Goal: Task Accomplishment & Management: Manage account settings

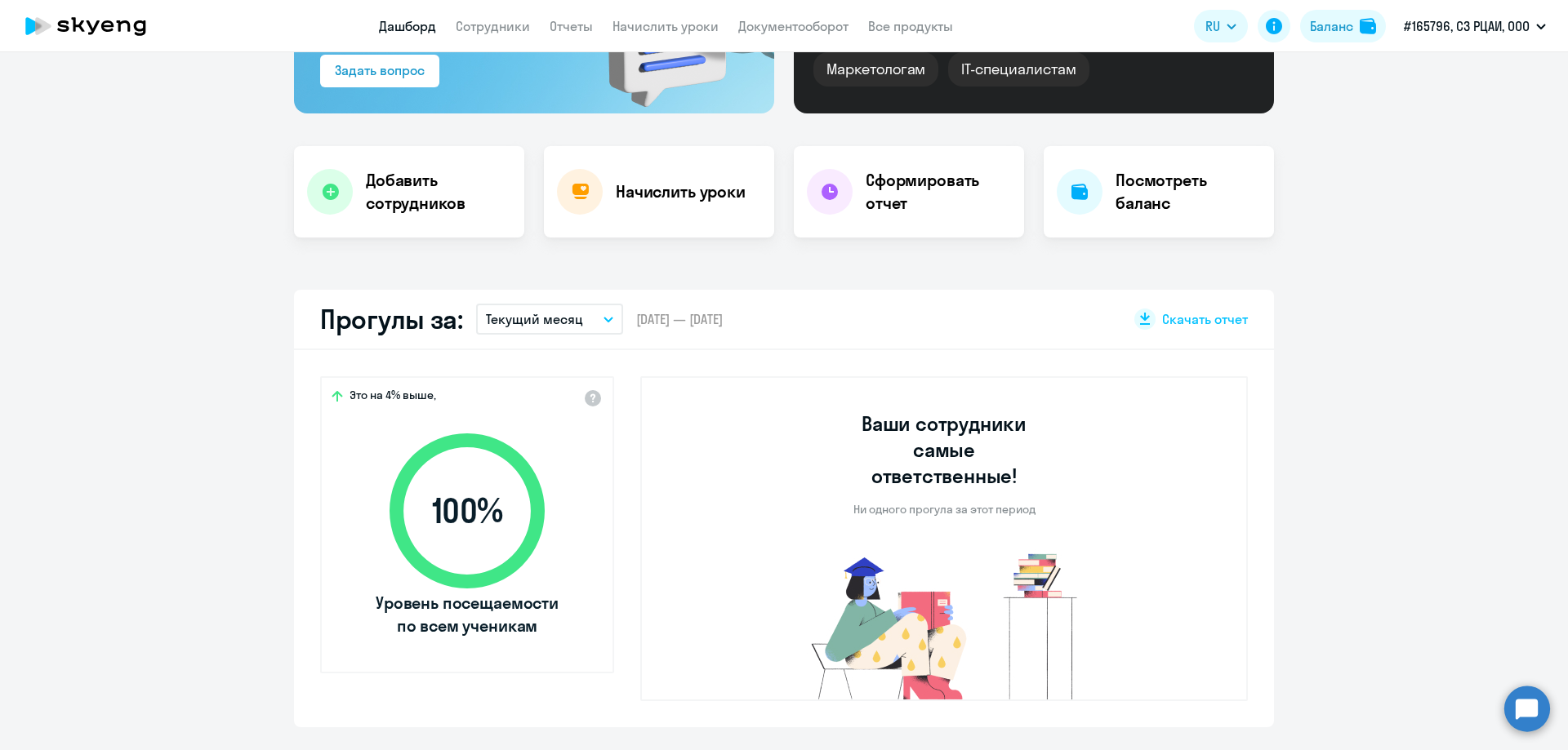
scroll to position [327, 0]
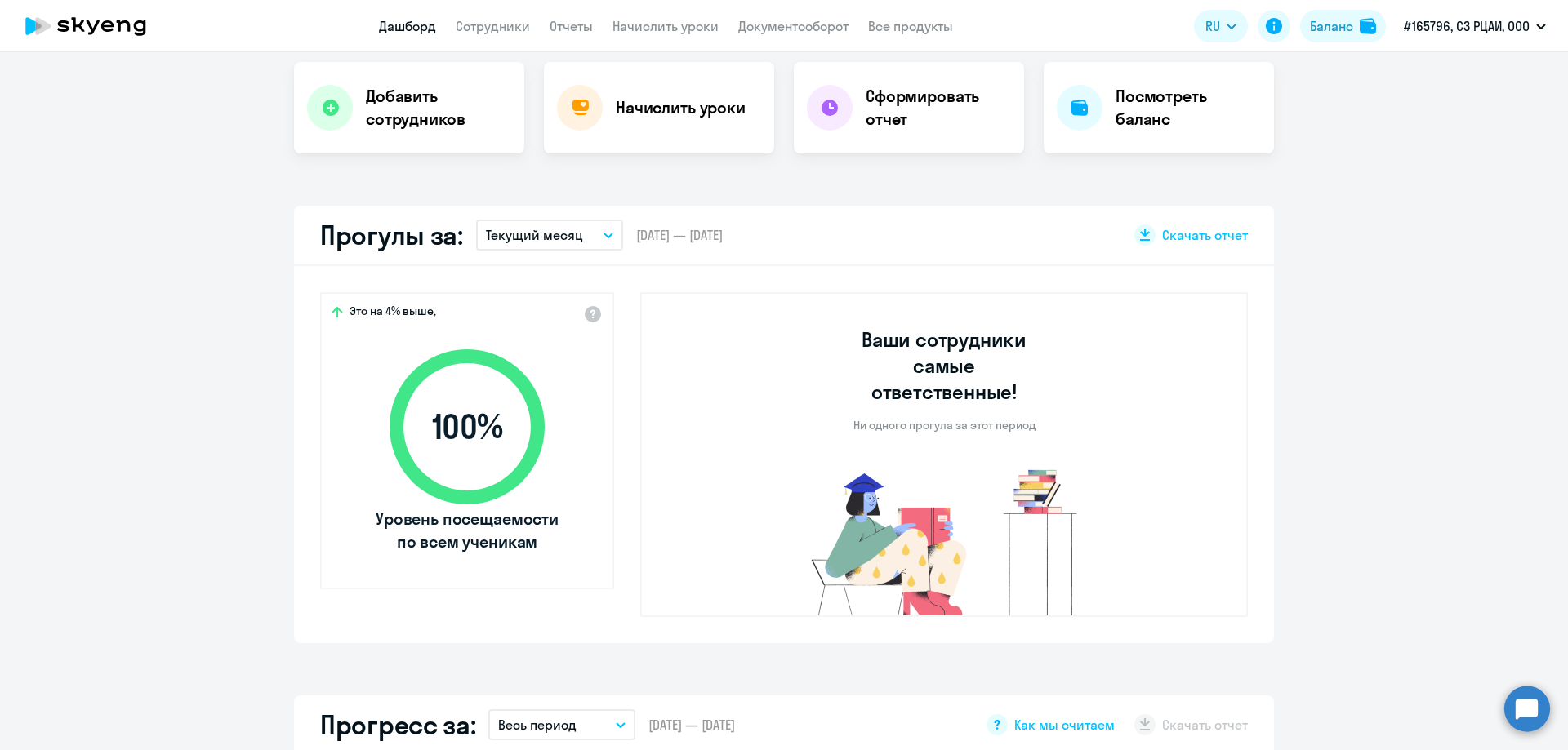
select select "30"
click at [573, 229] on button "Текущий месяц" at bounding box center [549, 234] width 147 height 31
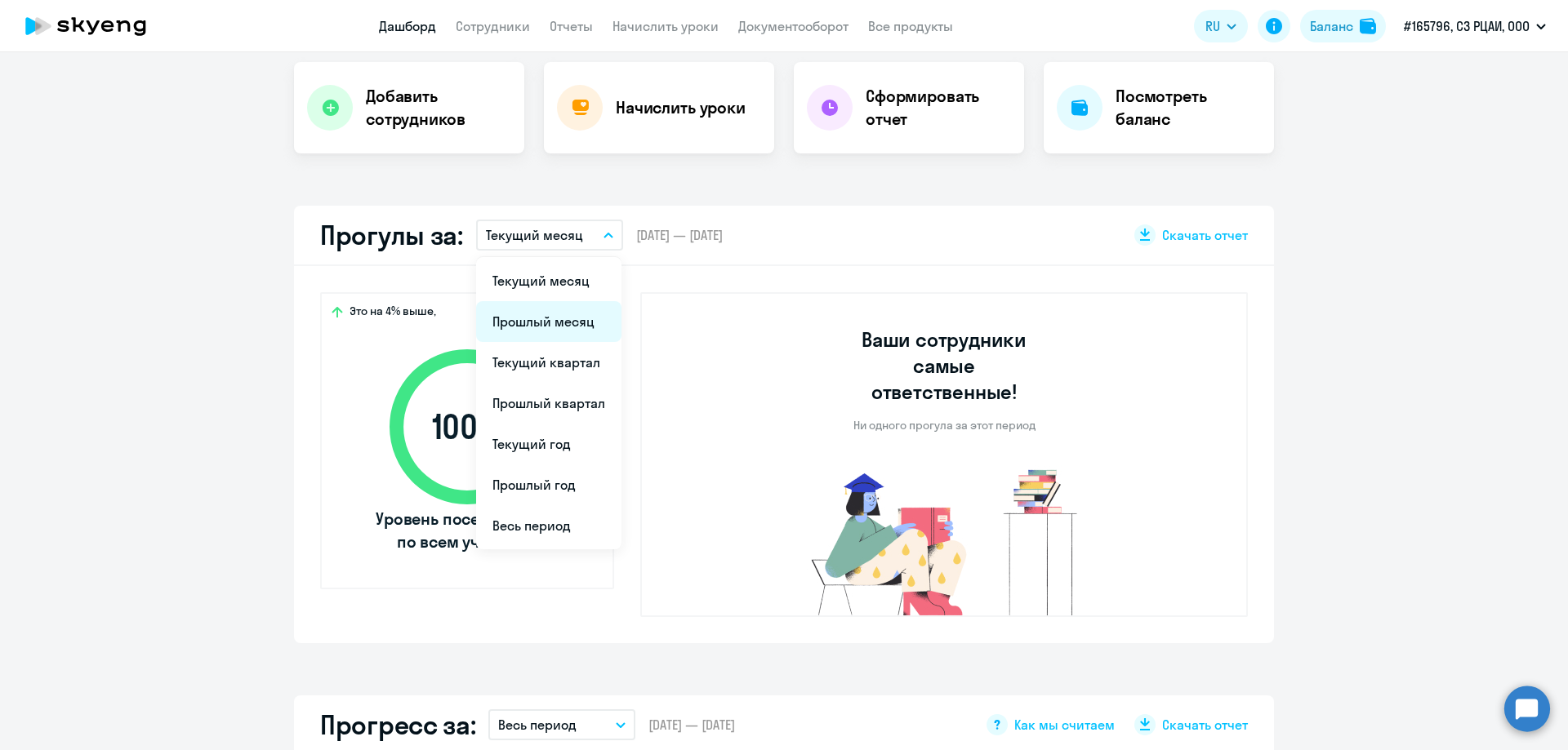
click at [541, 323] on li "Прошлый месяц" at bounding box center [548, 321] width 146 height 41
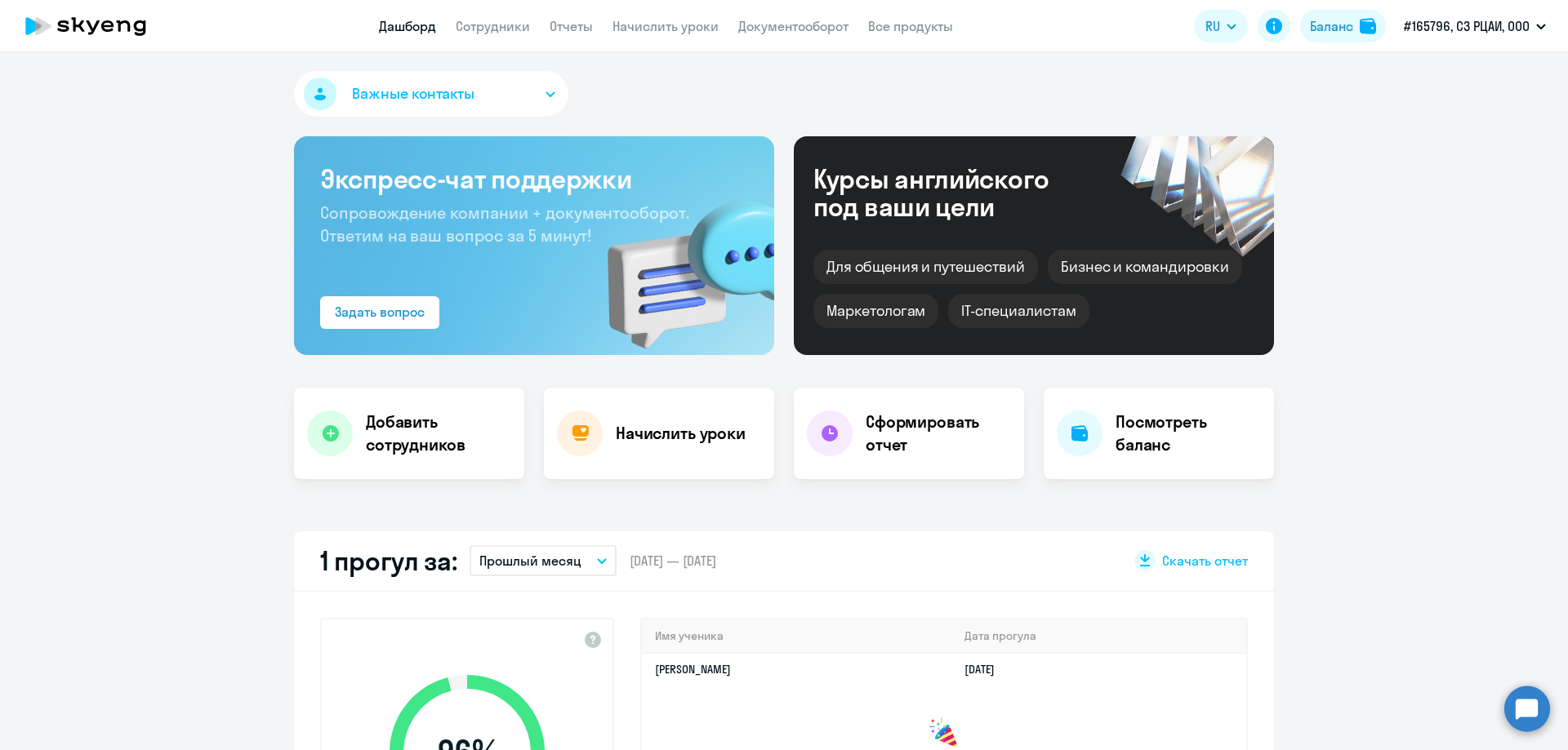
scroll to position [0, 0]
click at [750, 25] on link "Документооборот" at bounding box center [793, 27] width 111 height 17
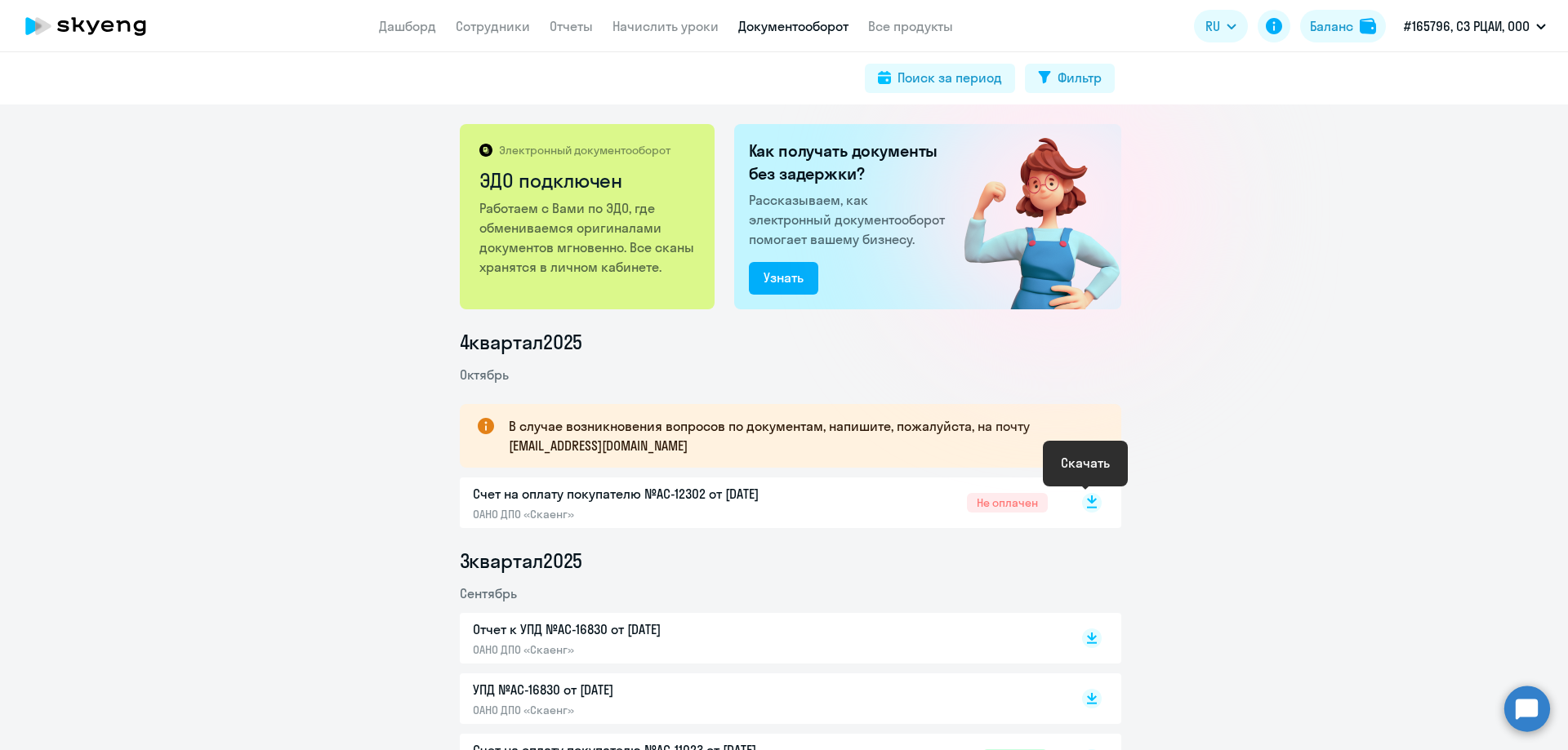
click at [1089, 498] on rect at bounding box center [1092, 503] width 20 height 20
click at [497, 23] on link "Сотрудники" at bounding box center [492, 27] width 74 height 17
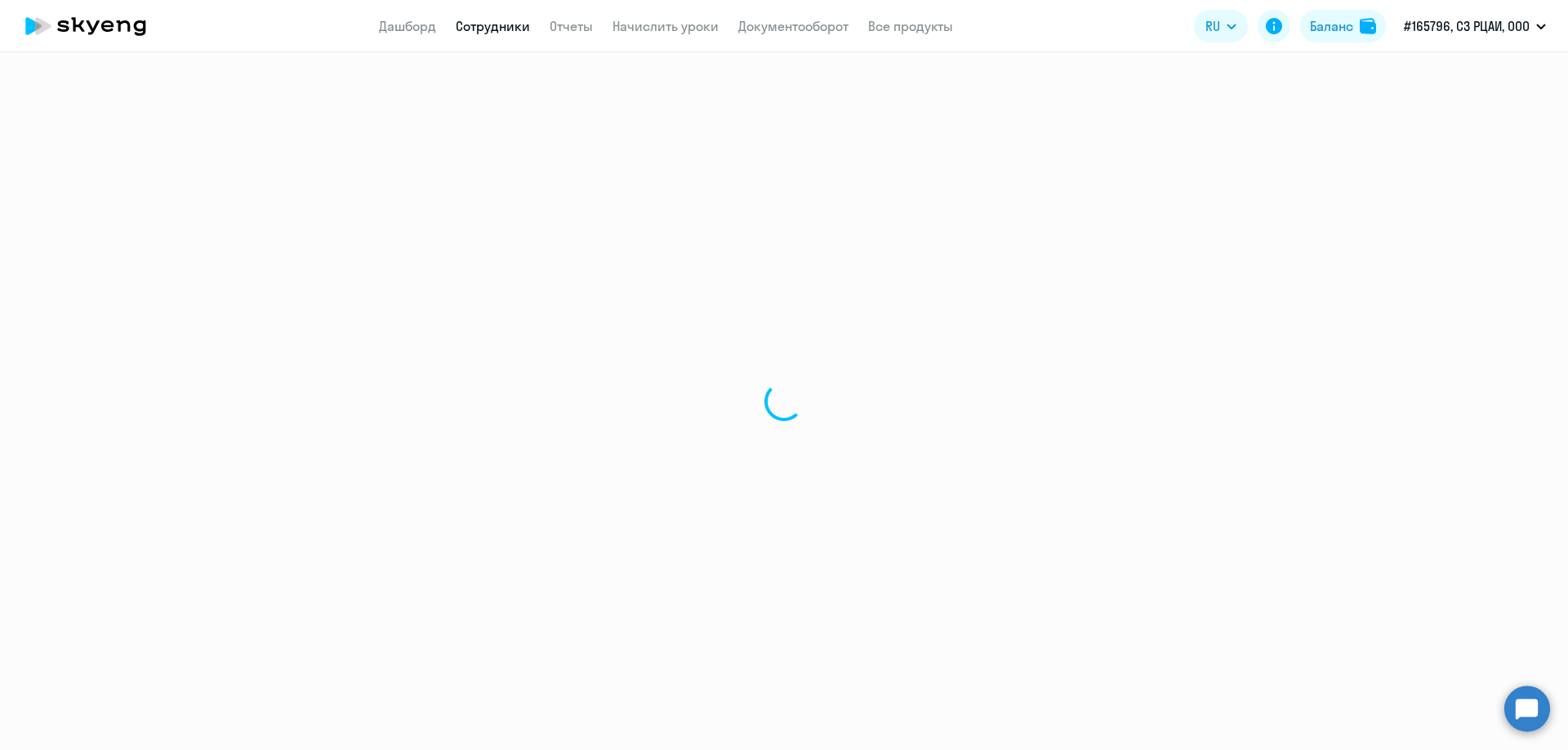
select select "30"
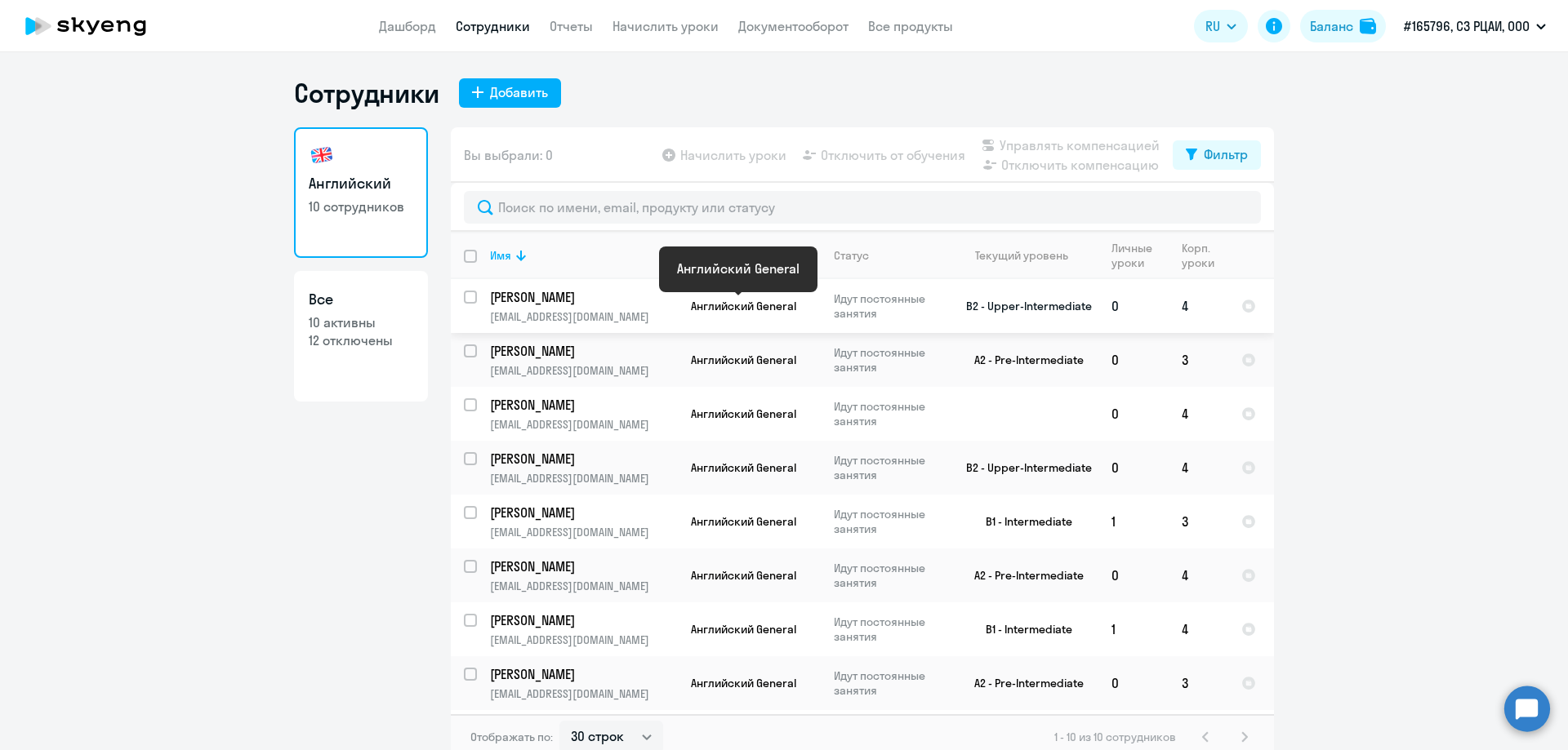
click at [731, 305] on span "Английский General" at bounding box center [744, 306] width 106 height 15
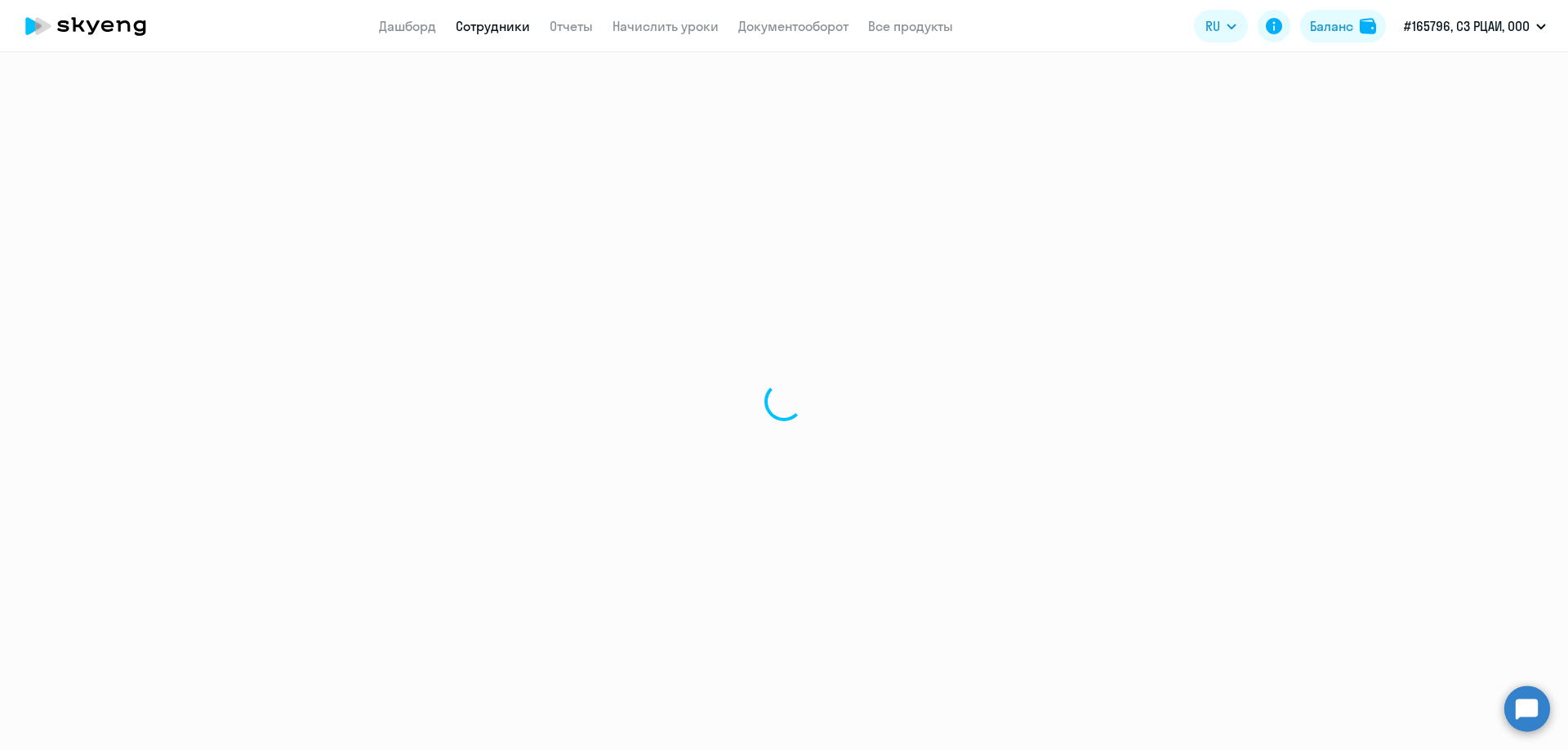
select select "english"
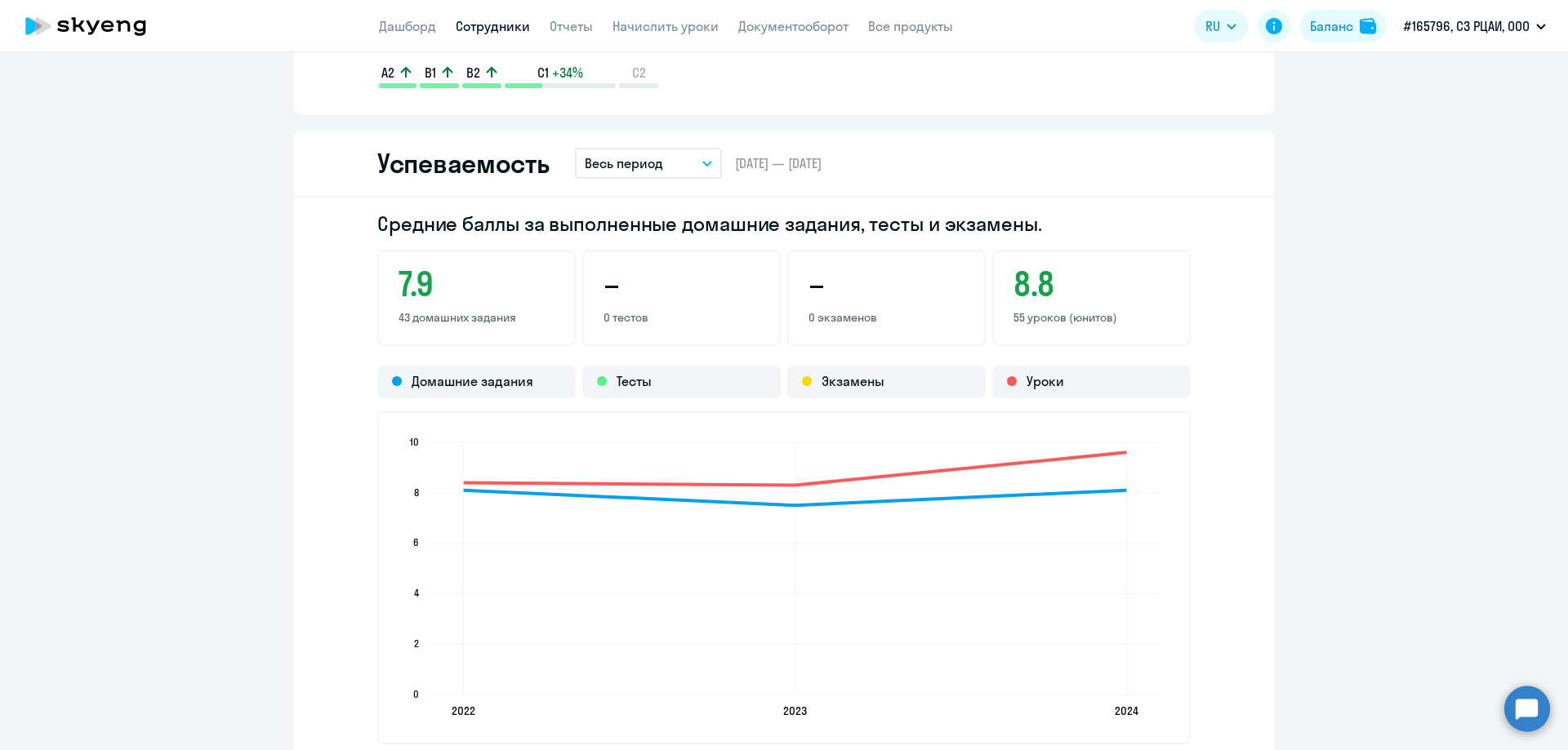
scroll to position [1300, 0]
click at [644, 32] on link "Начислить уроки" at bounding box center [665, 27] width 106 height 17
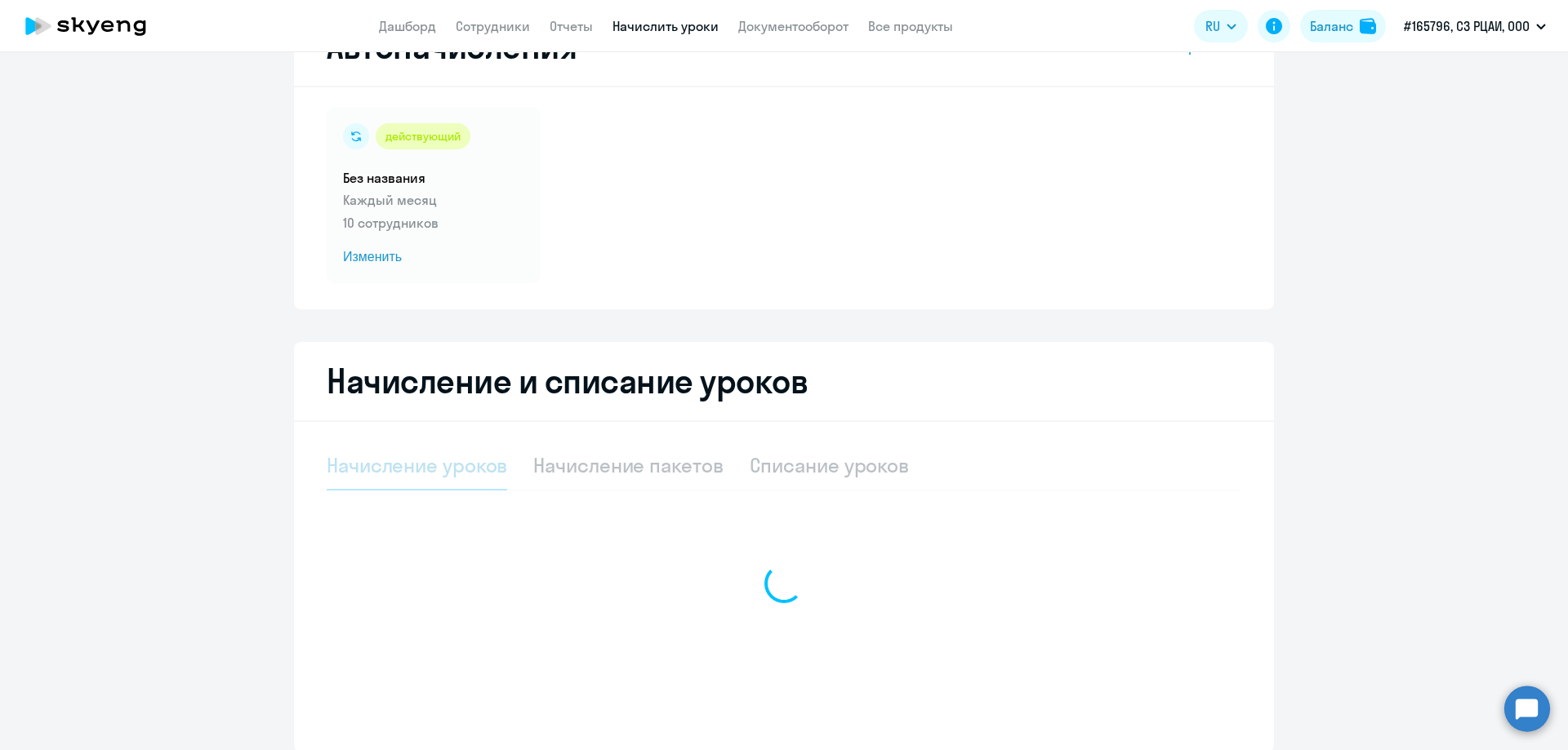
select select "10"
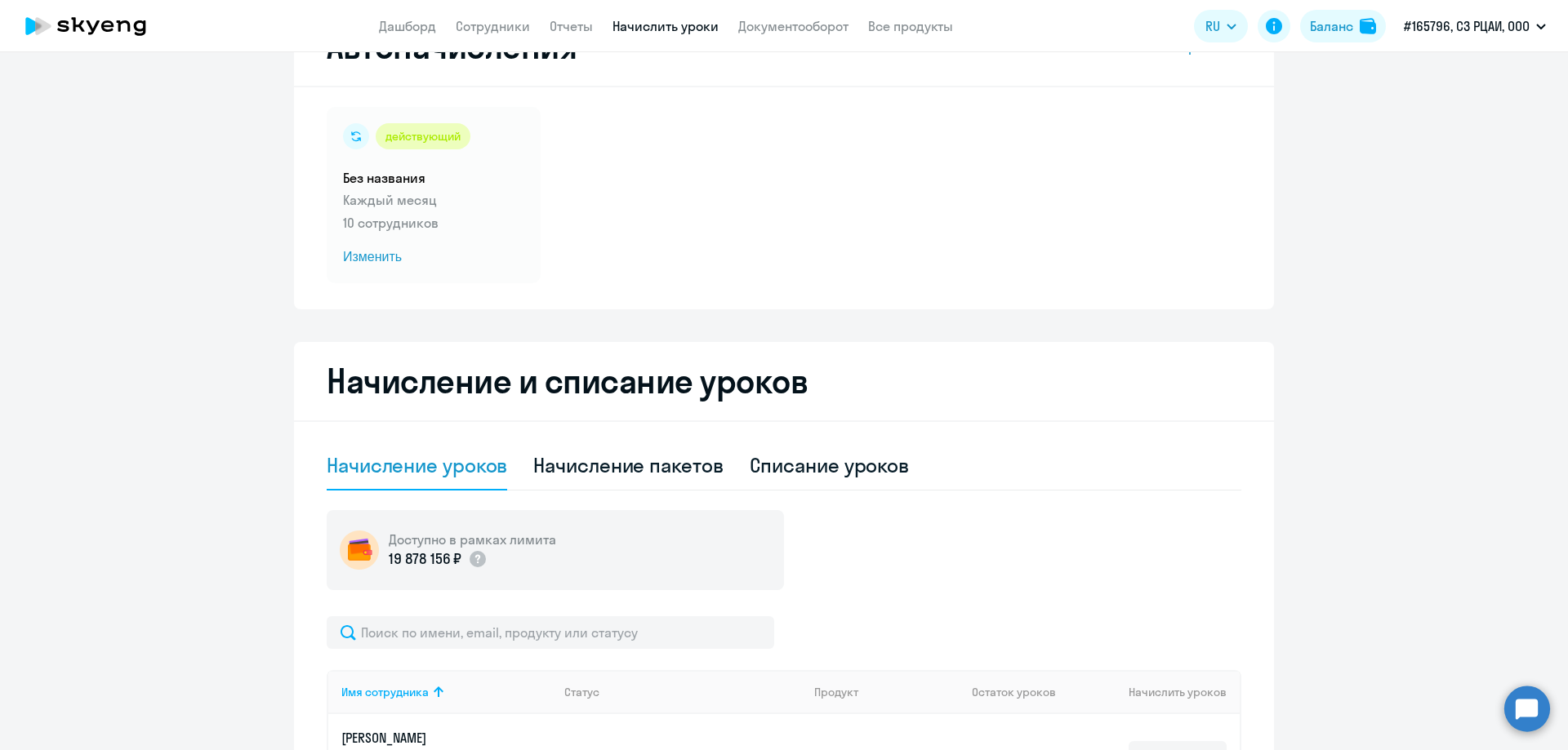
scroll to position [151, 0]
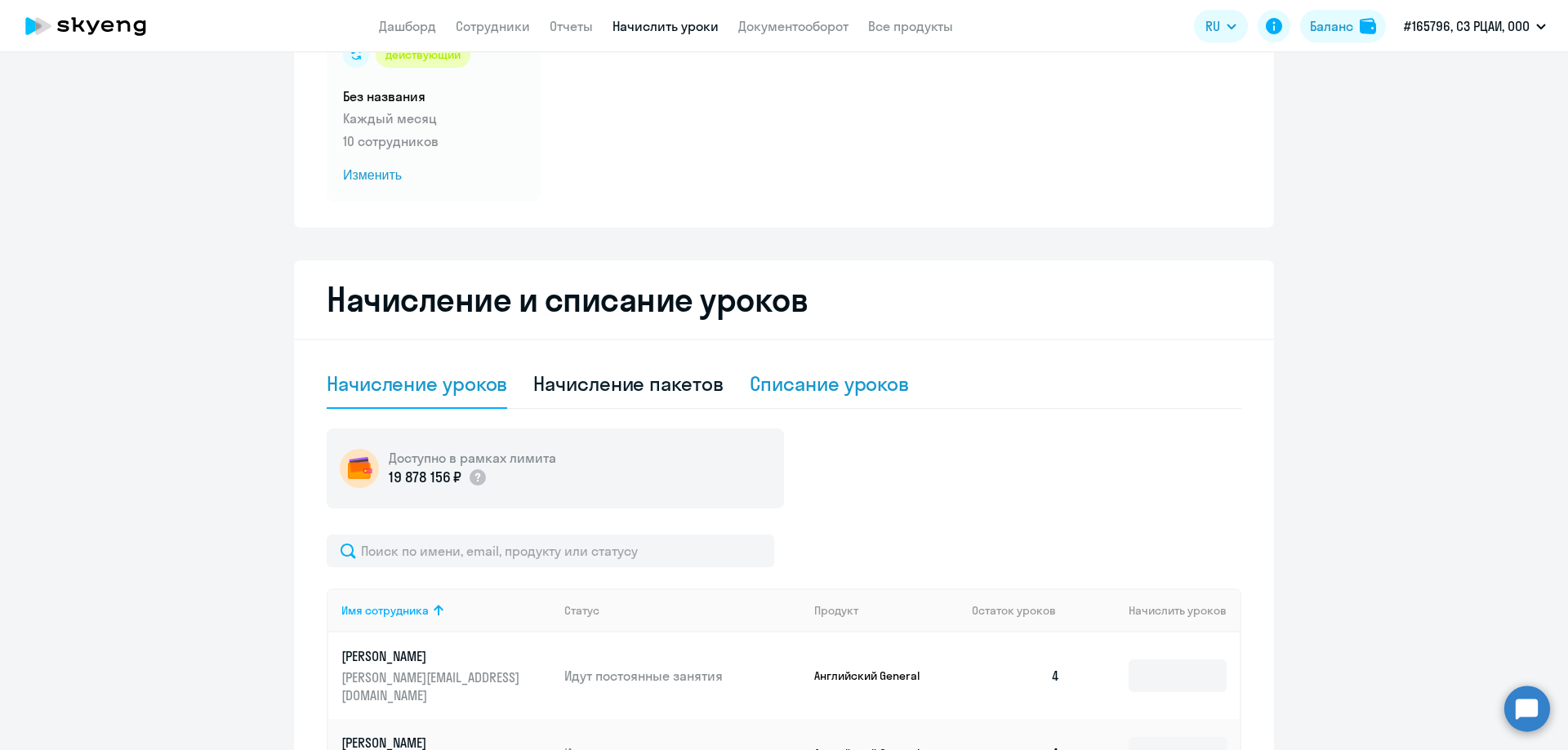
click at [791, 378] on div "Списание уроков" at bounding box center [829, 383] width 160 height 26
select select "10"
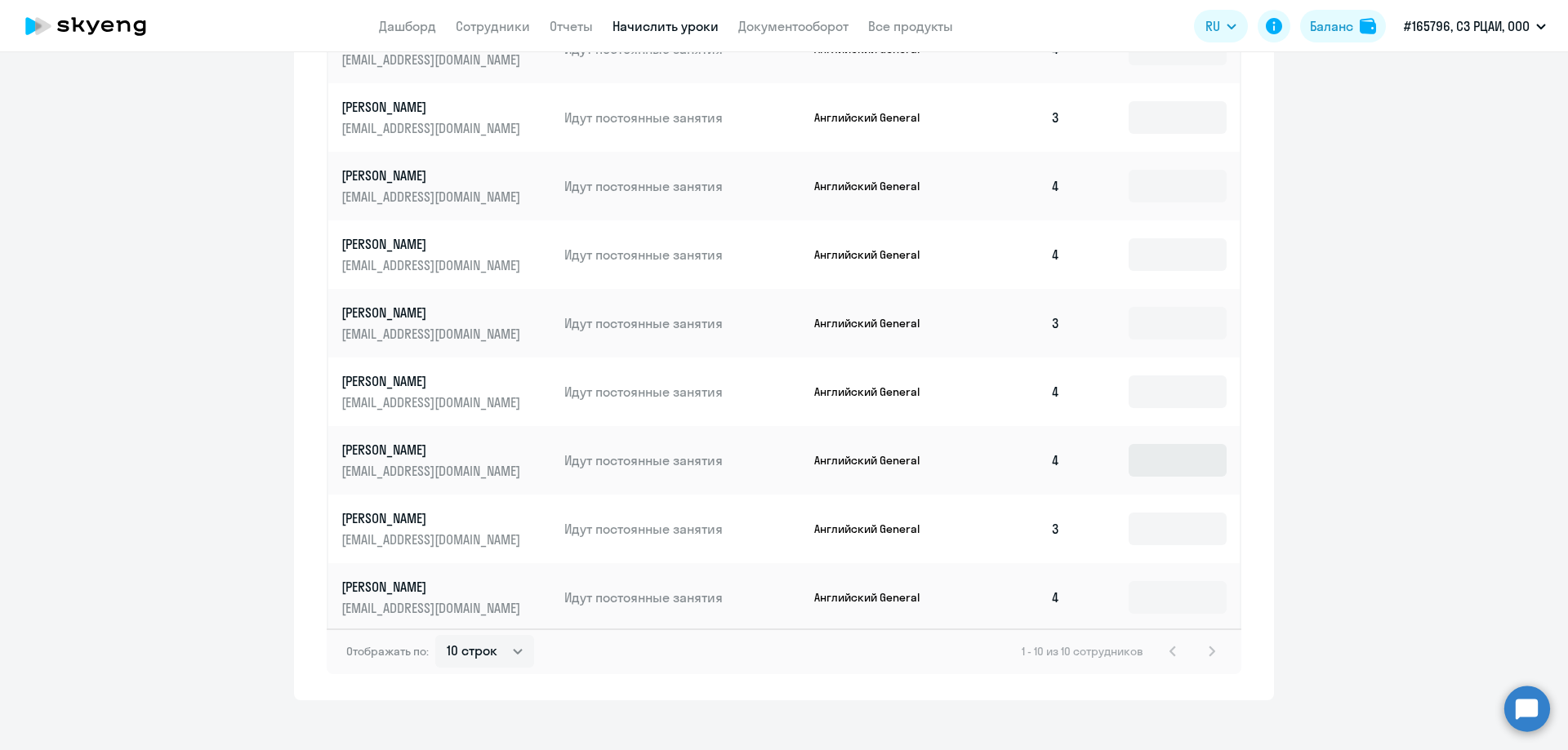
scroll to position [750, 0]
drag, startPoint x: 1158, startPoint y: 580, endPoint x: 1165, endPoint y: 562, distance: 19.3
click at [1158, 580] on input at bounding box center [1178, 596] width 98 height 32
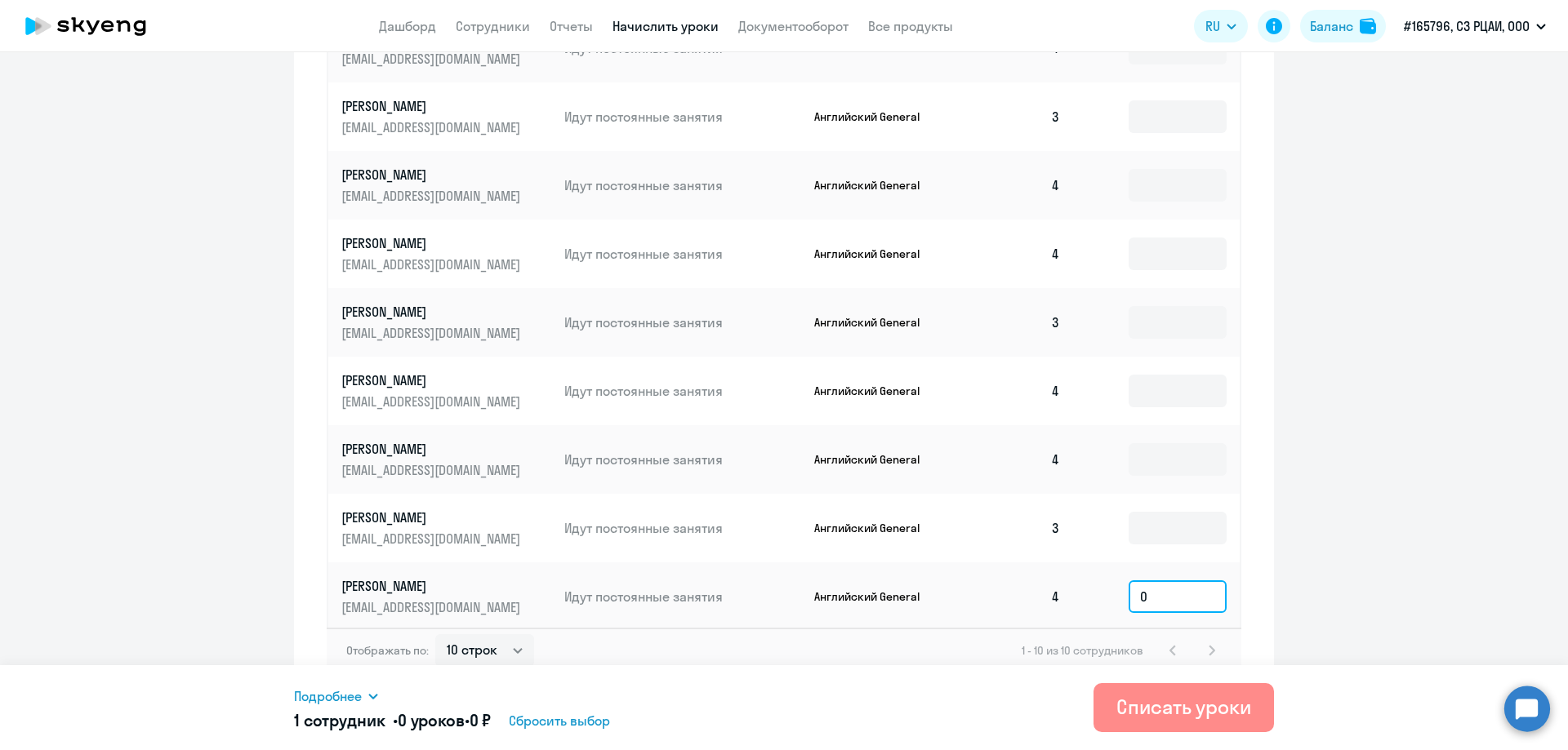
type input "0"
drag, startPoint x: 1250, startPoint y: 703, endPoint x: 889, endPoint y: 653, distance: 364.4
click at [889, 653] on body "Дашборд Сотрудники Отчеты Начислить уроки Документооборот Все продукты Дашборд …" at bounding box center [784, 375] width 1568 height 750
click at [1149, 590] on input "0" at bounding box center [1178, 596] width 98 height 32
type input "4"
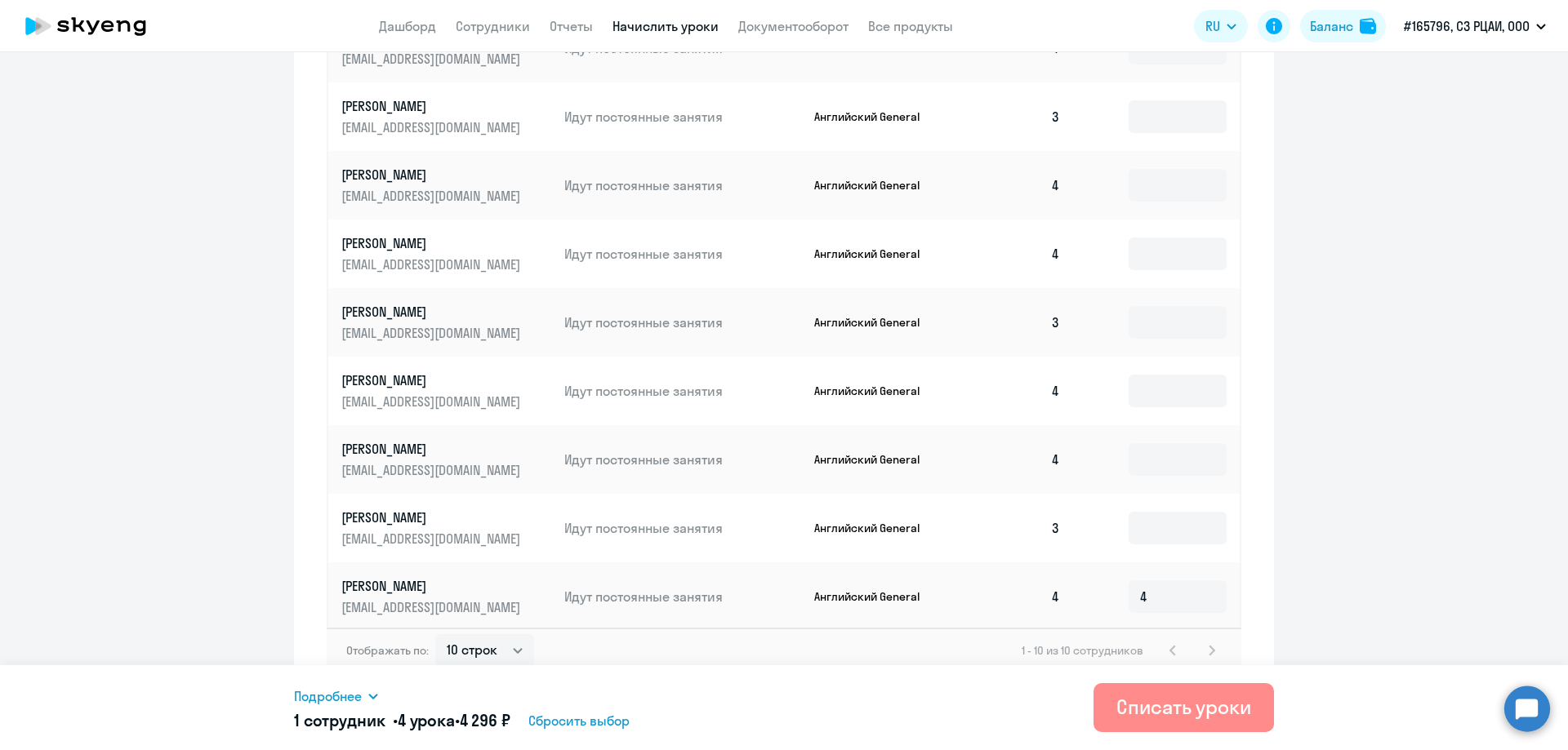
click at [1204, 708] on div "Списать уроки" at bounding box center [1184, 706] width 135 height 26
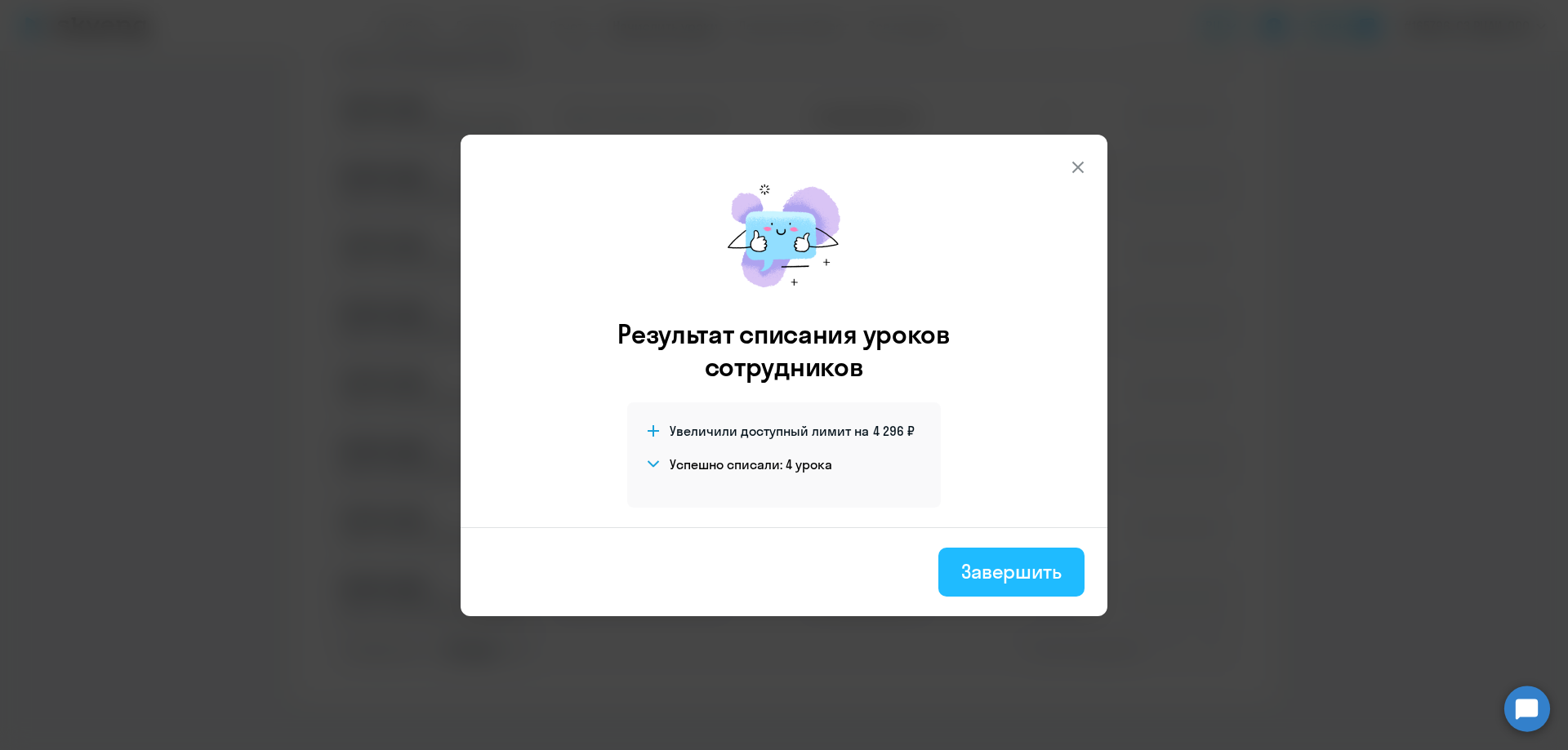
click at [1011, 577] on div "Завершить" at bounding box center [1011, 570] width 101 height 26
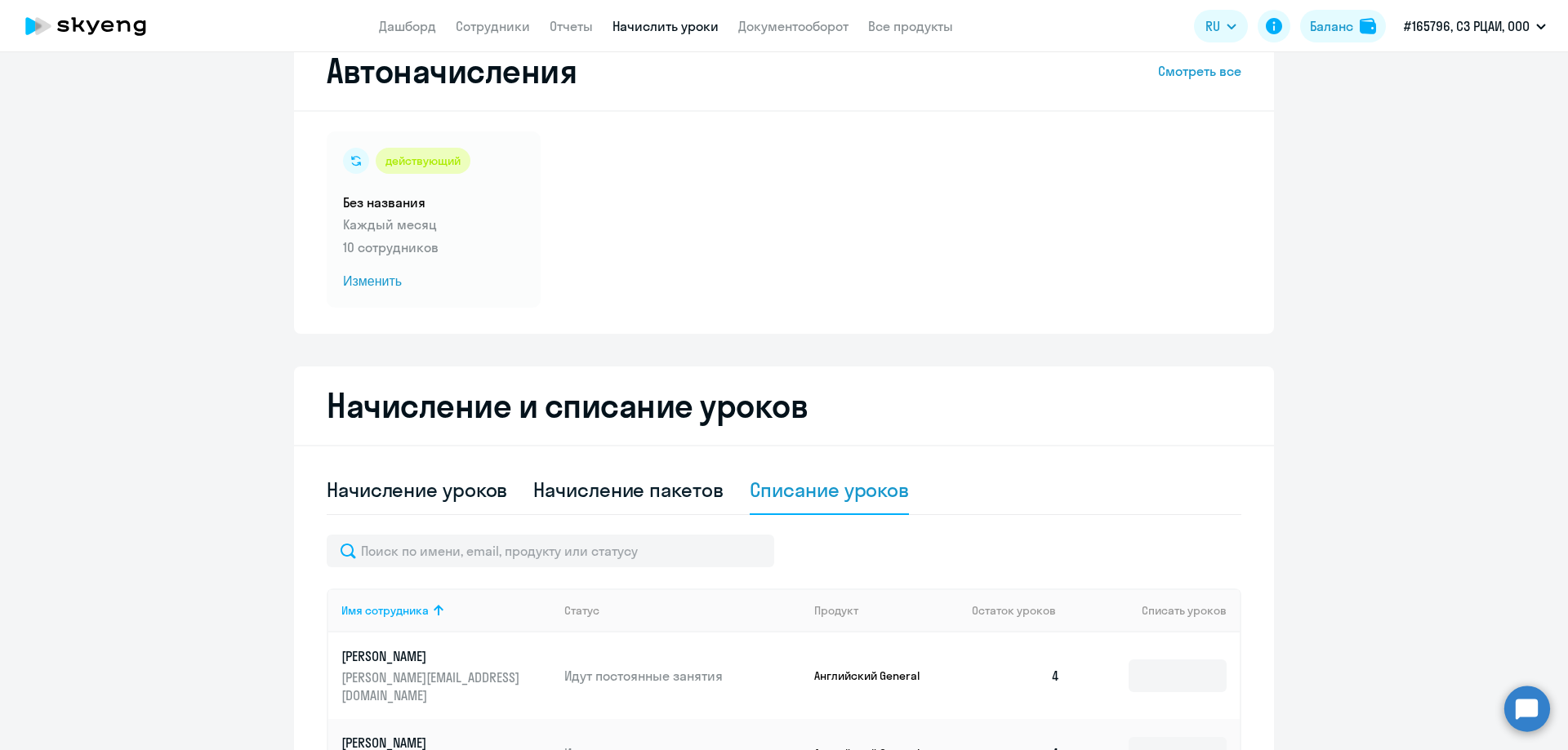
scroll to position [0, 0]
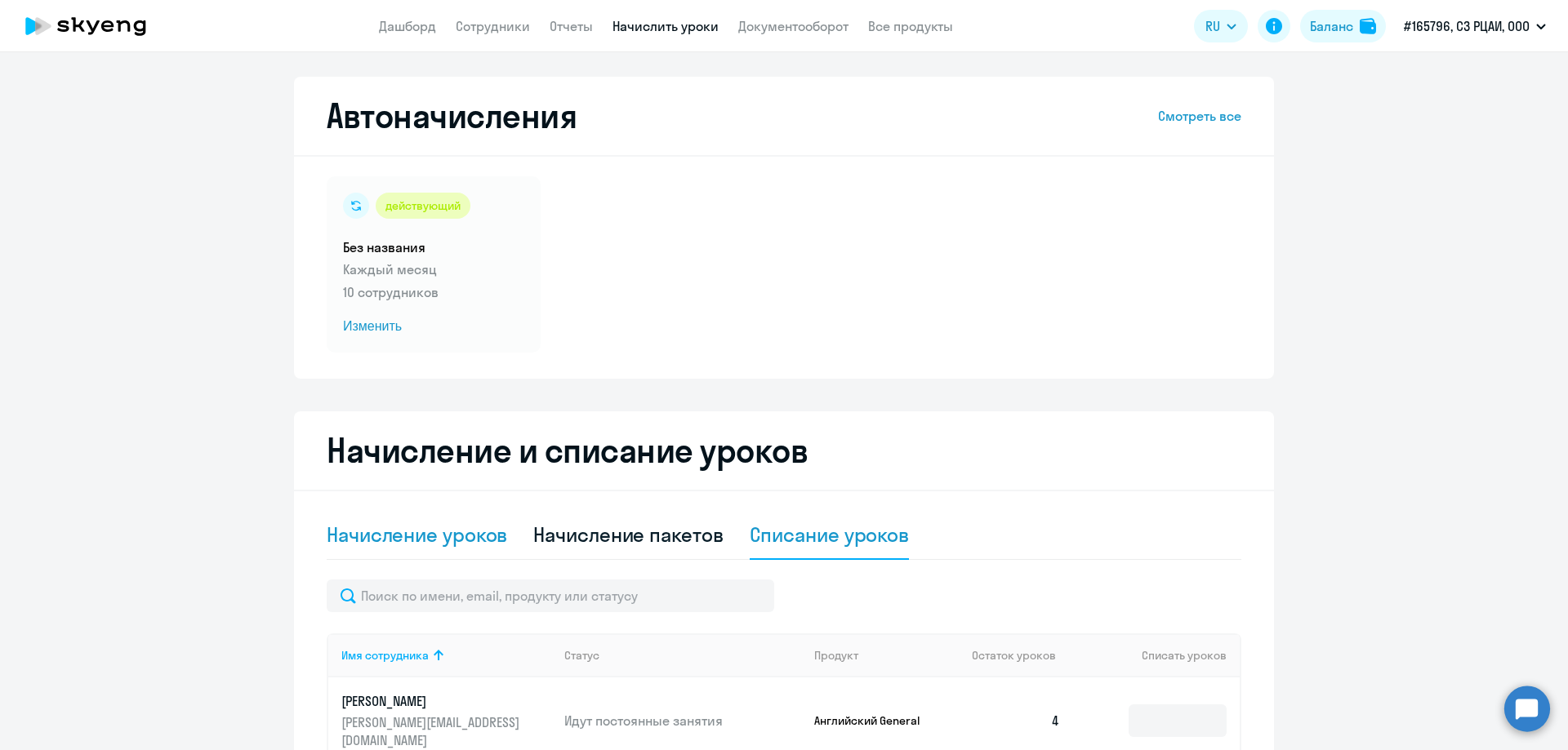
click at [428, 537] on div "Начисление уроков" at bounding box center [417, 534] width 181 height 26
select select "10"
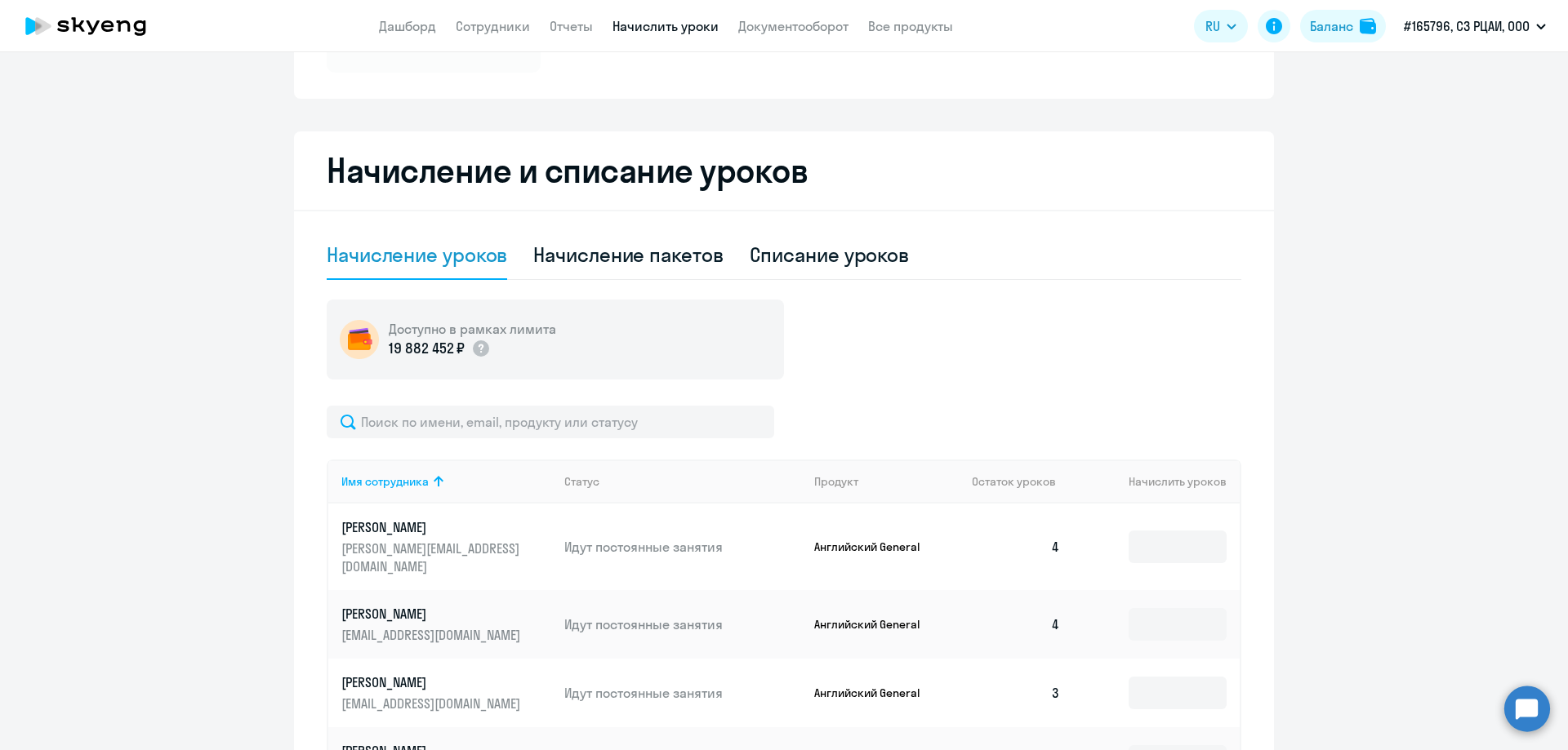
scroll to position [327, 0]
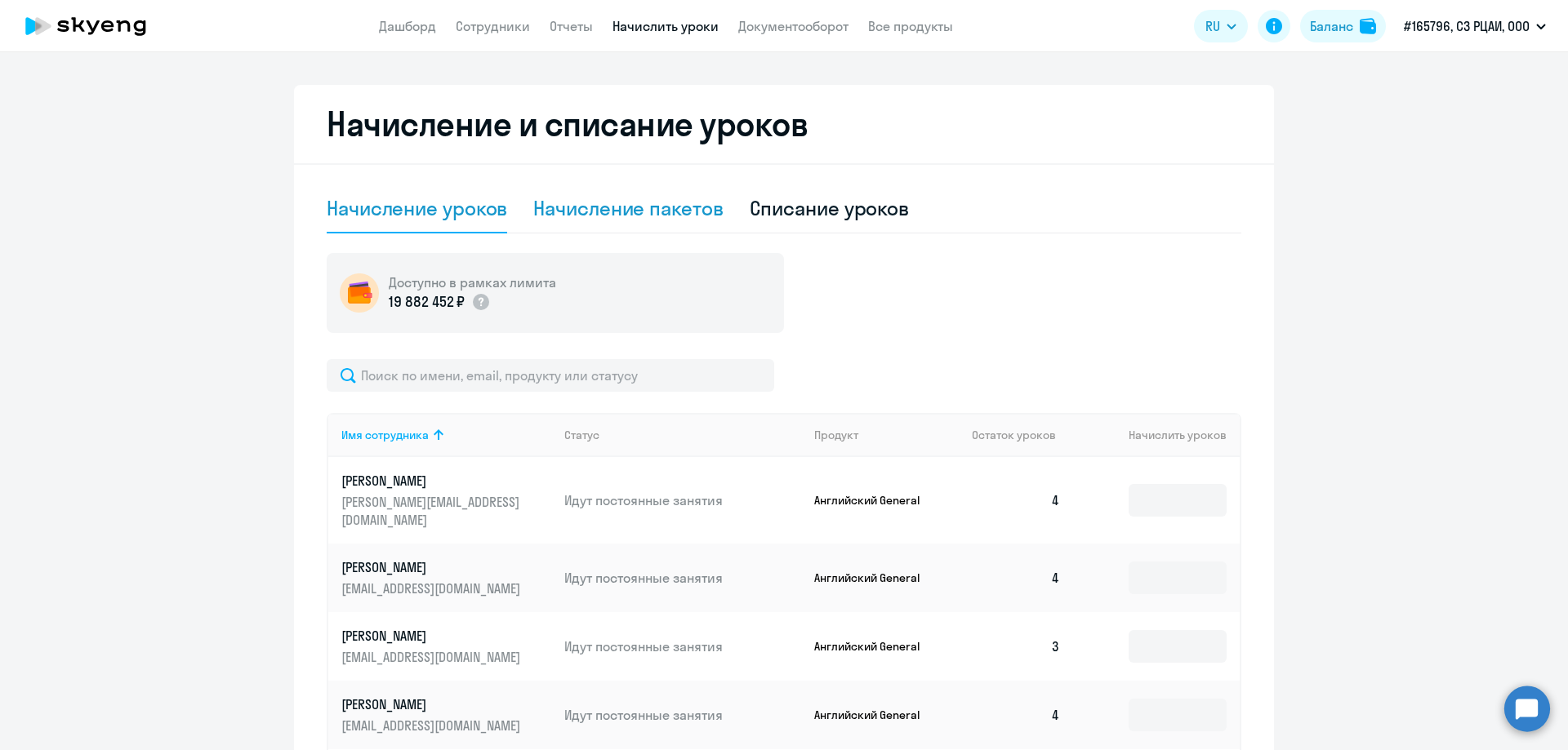
click at [666, 203] on div "Начисление пакетов" at bounding box center [628, 208] width 190 height 26
select select "10"
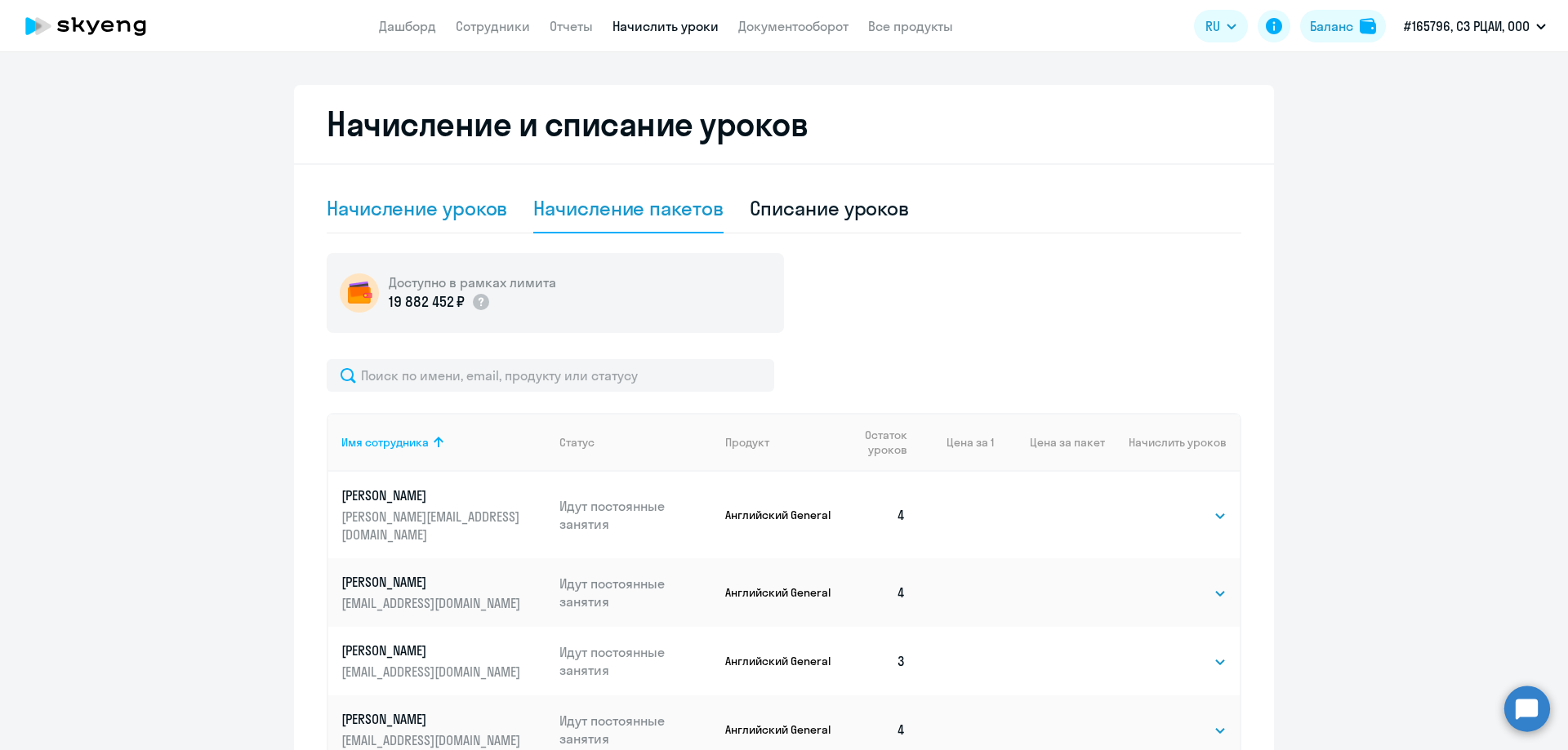
click at [400, 199] on div "Начисление уроков" at bounding box center [417, 208] width 181 height 26
select select "10"
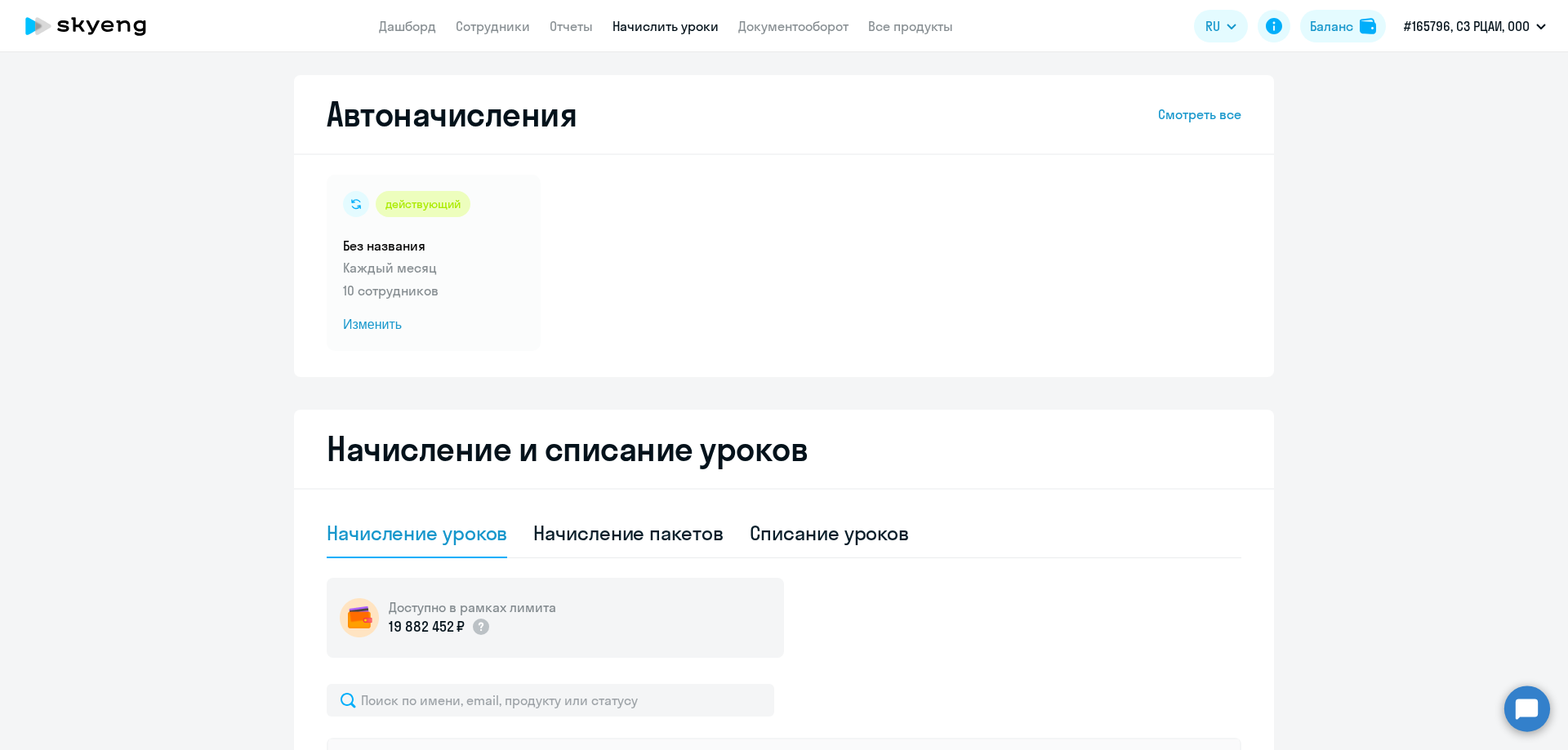
scroll to position [0, 0]
click at [371, 319] on span "Изменить" at bounding box center [433, 327] width 181 height 20
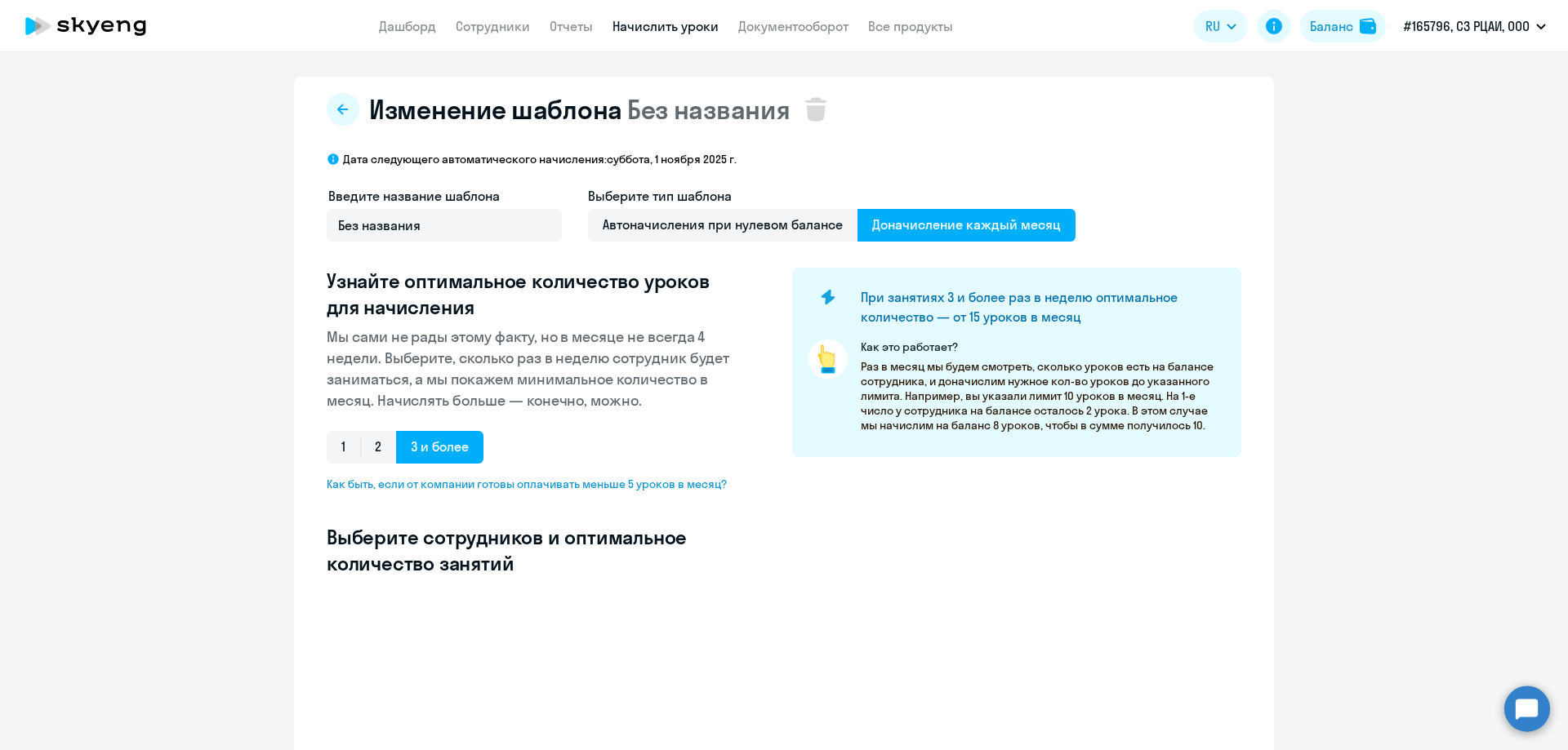
select select "10"
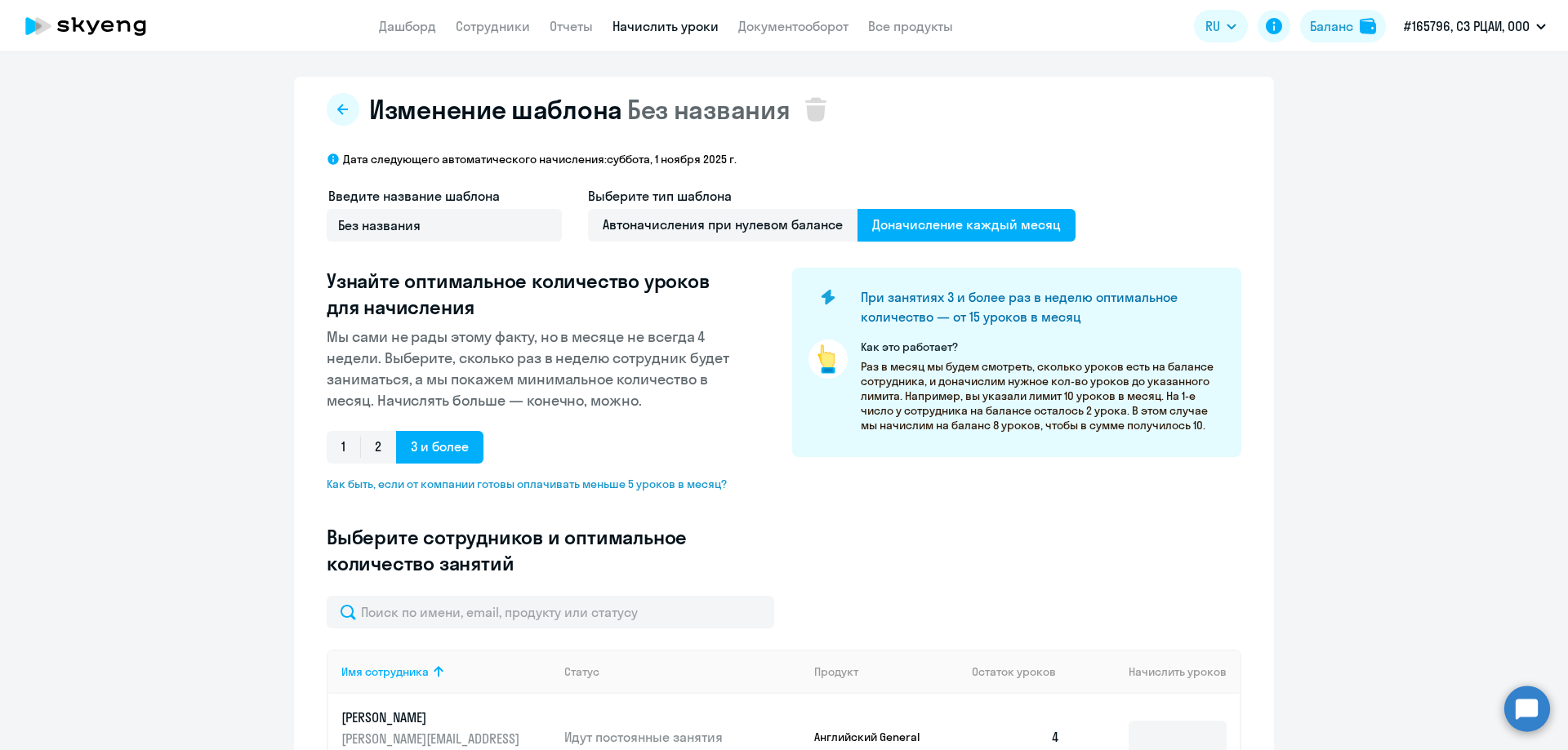
type input "4"
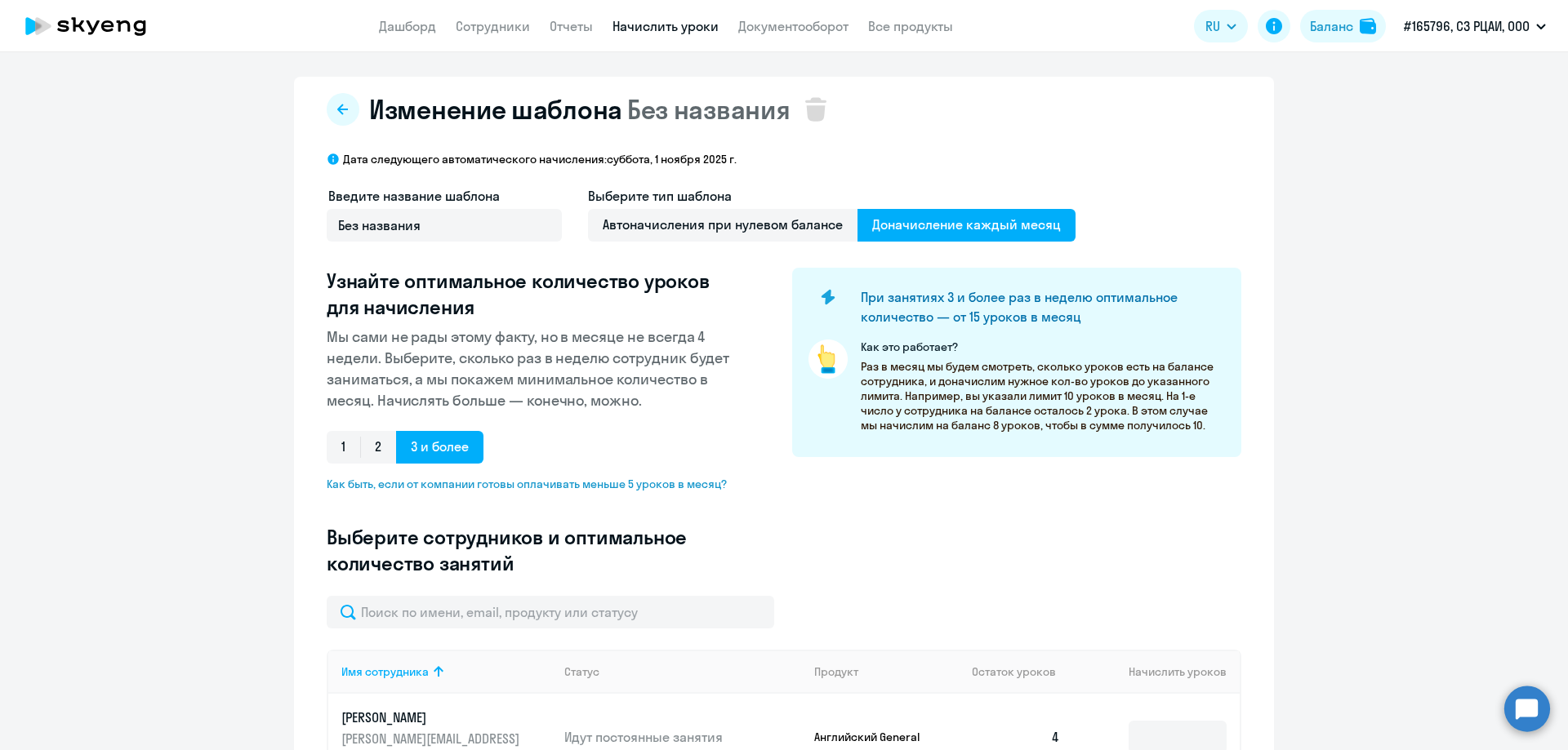
type input "4"
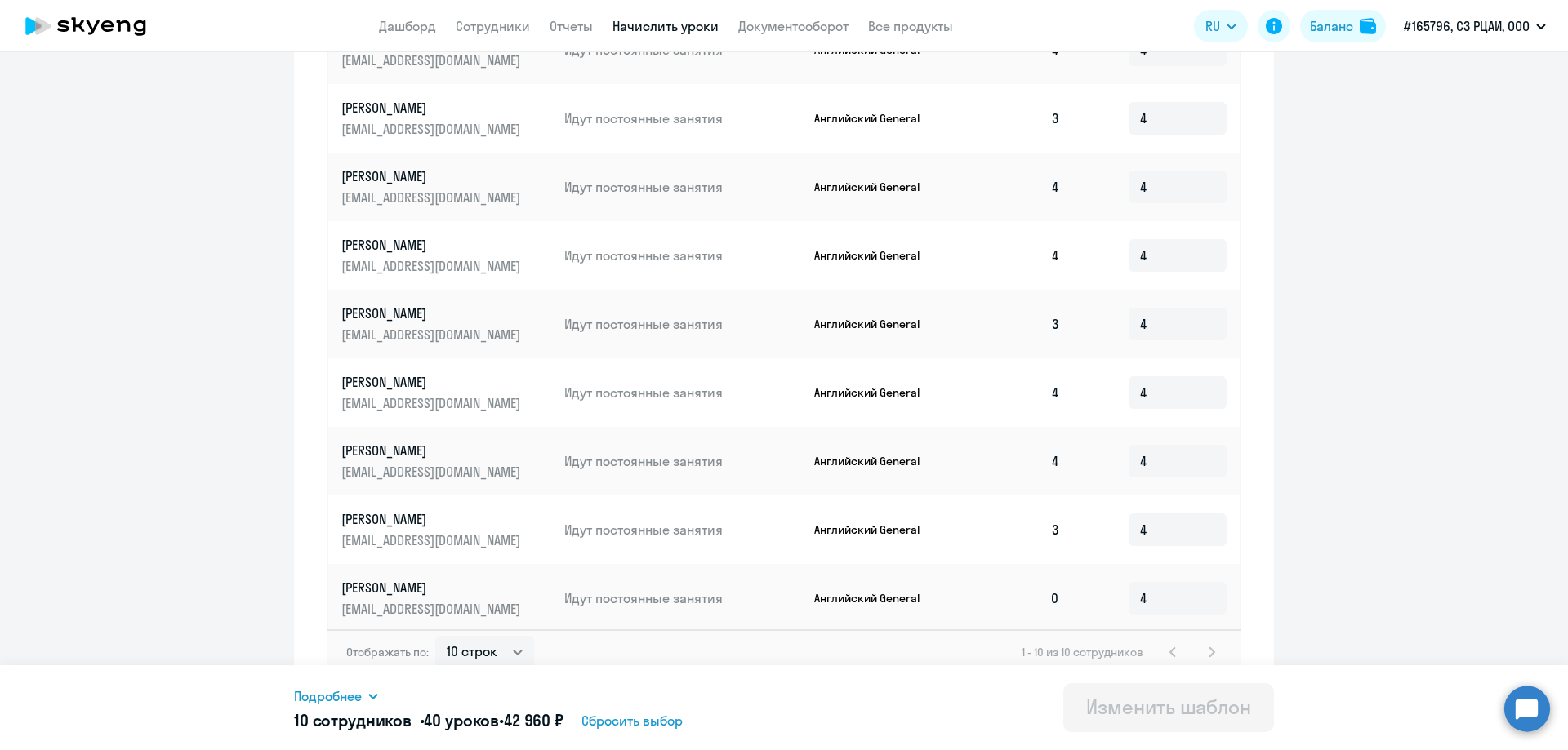
scroll to position [767, 0]
drag, startPoint x: 1170, startPoint y: 583, endPoint x: 1021, endPoint y: 564, distance: 150.2
click at [1021, 564] on tr "[PERSON_NAME] [PERSON_NAME][EMAIL_ADDRESS][DOMAIN_NAME] Идут постоянные занятия…" at bounding box center [784, 596] width 912 height 68
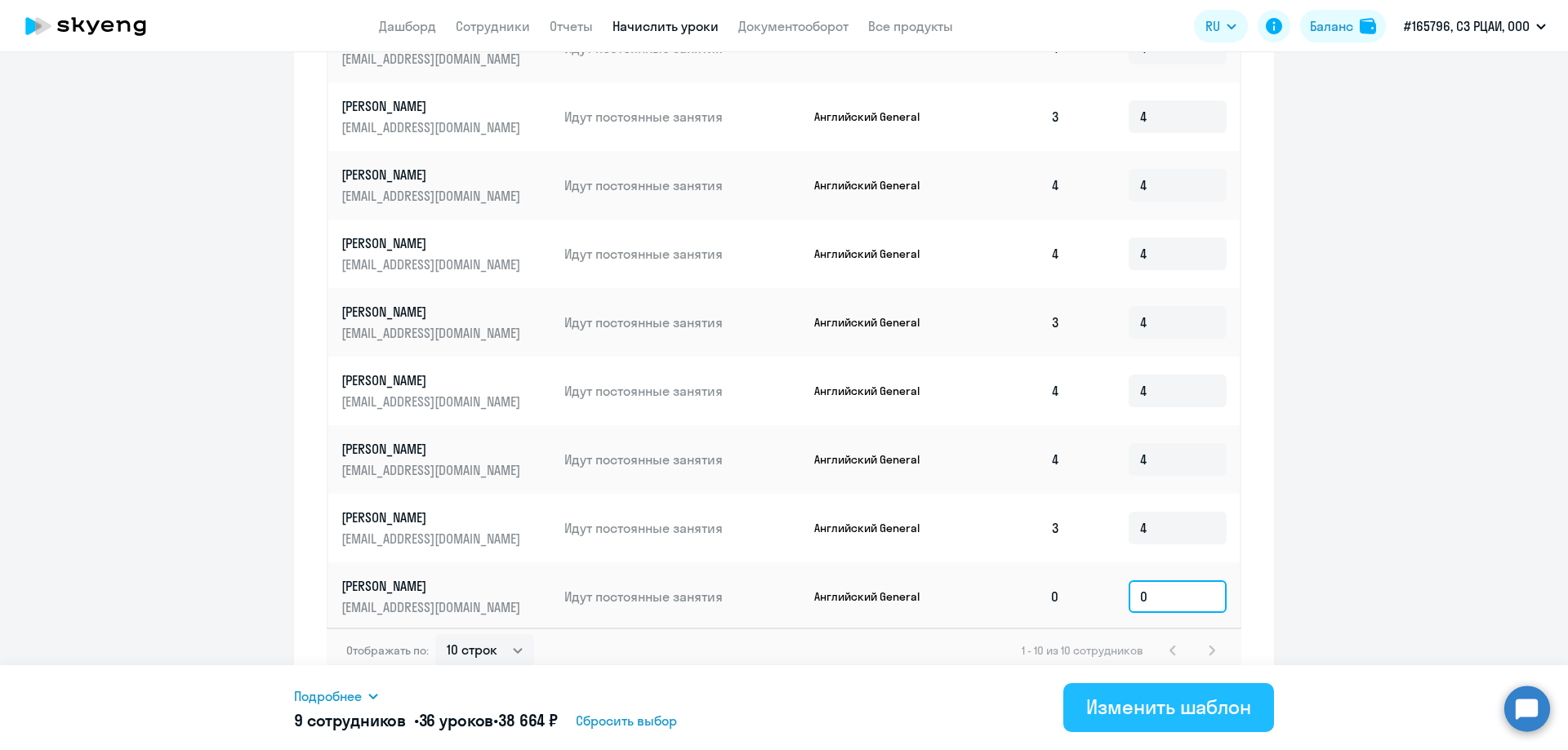
type input "0"
click at [1146, 704] on div "Изменить шаблон" at bounding box center [1169, 706] width 165 height 26
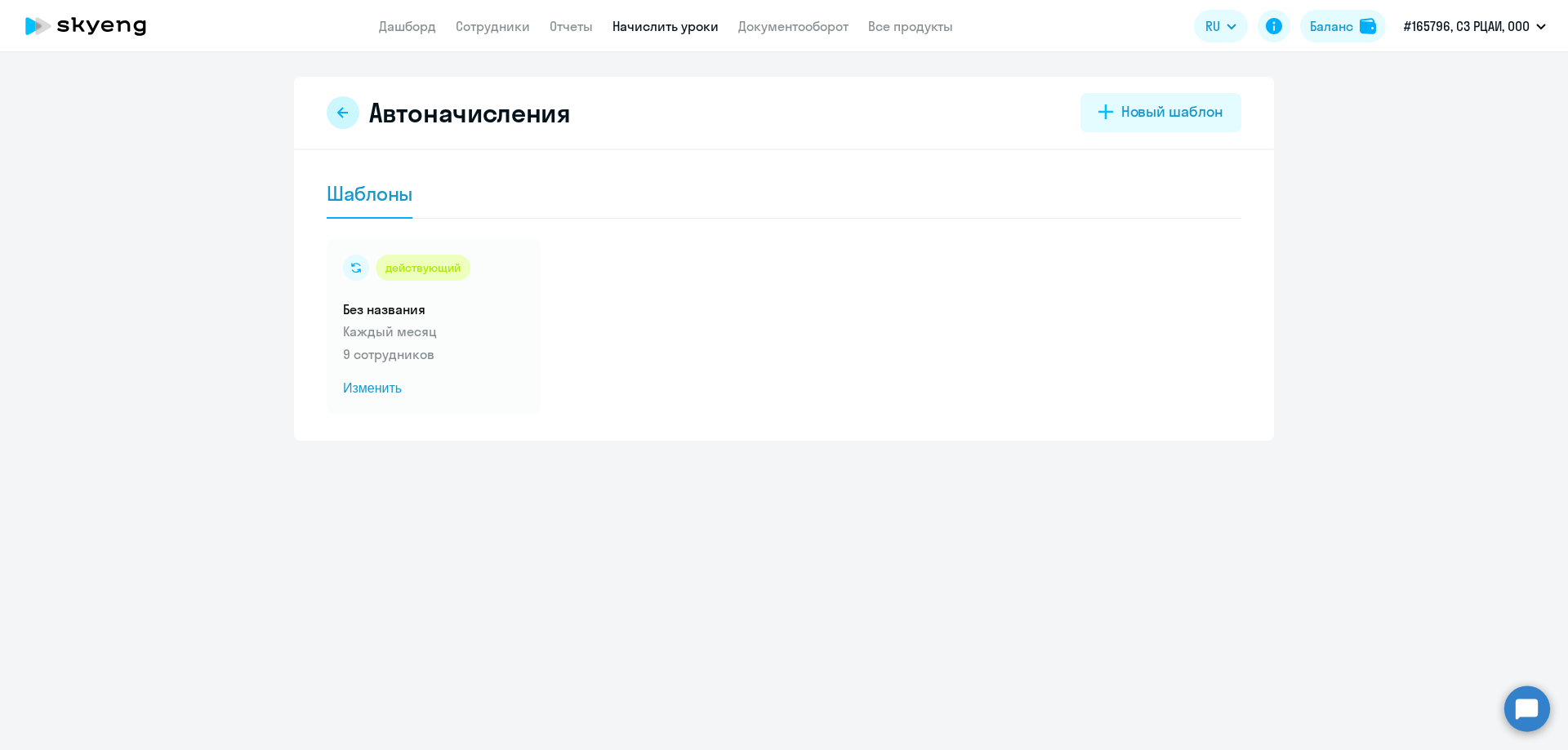
click at [346, 111] on icon at bounding box center [343, 113] width 13 height 13
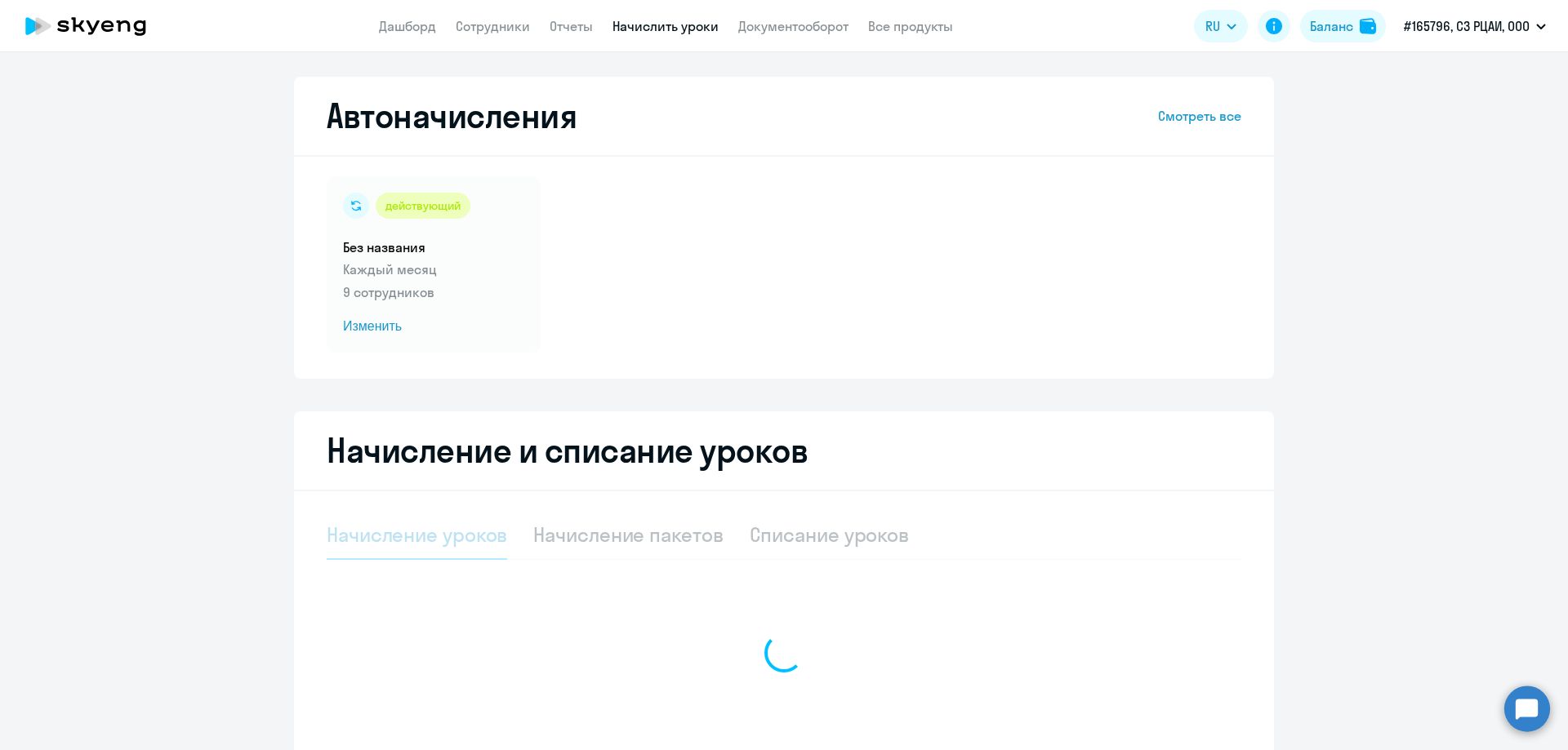
select select "10"
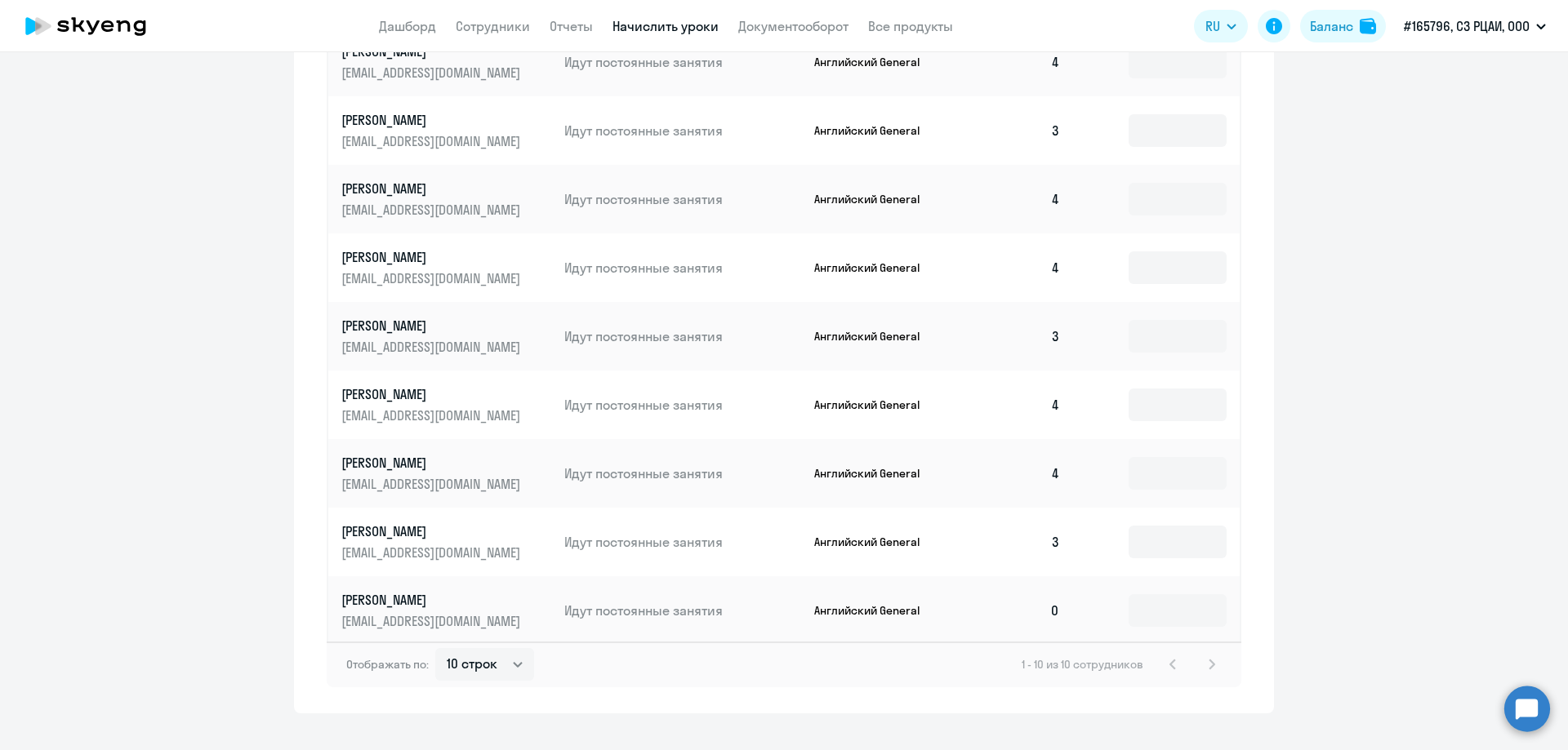
scroll to position [856, 0]
